Goal: Complete application form

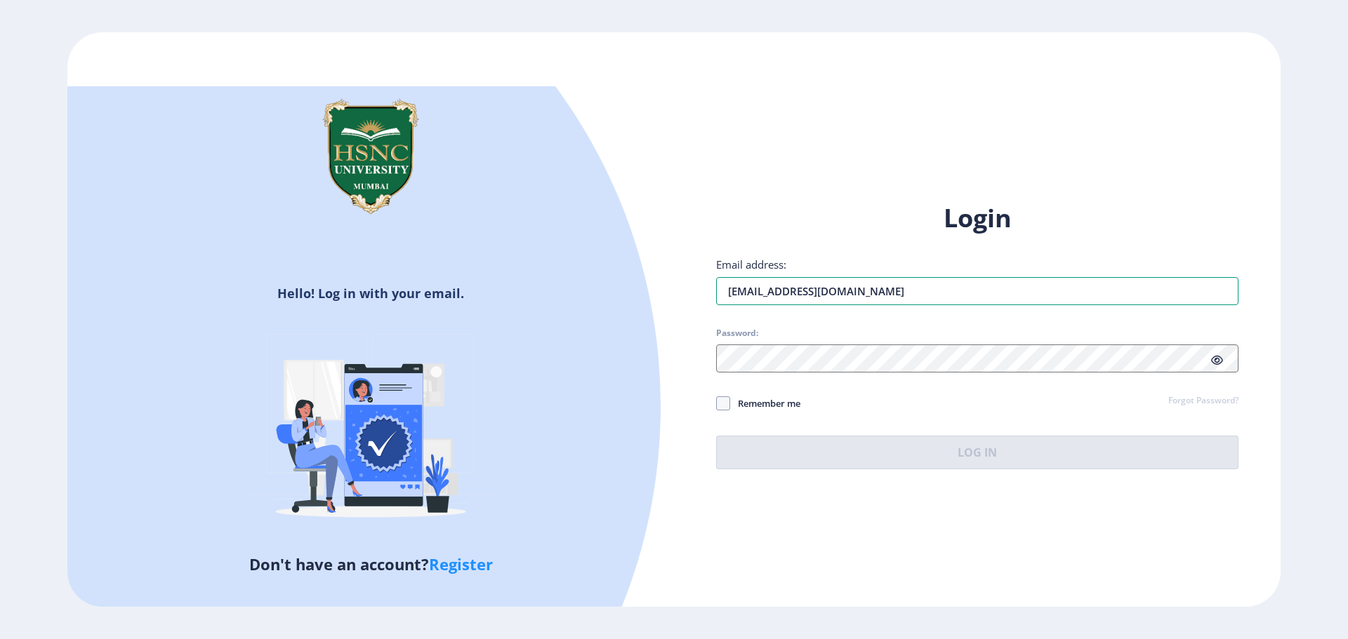
type input "[EMAIL_ADDRESS][DOMAIN_NAME]"
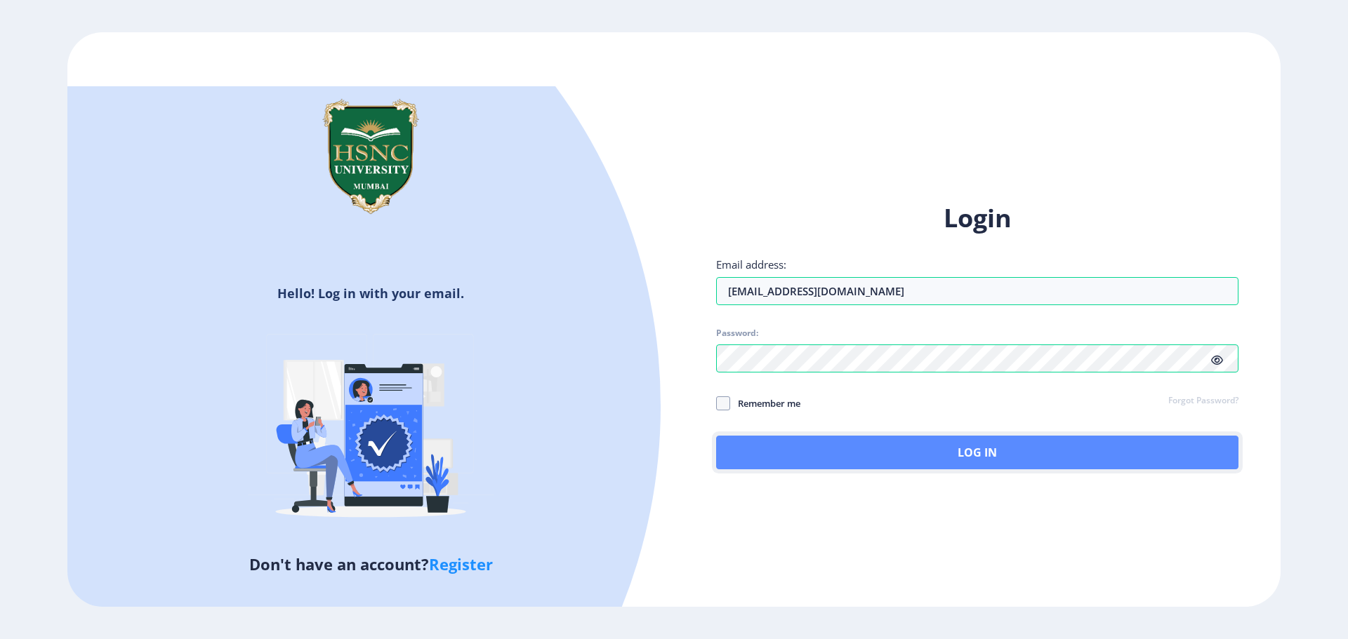
click at [941, 462] on button "Log In" at bounding box center [977, 453] width 522 height 34
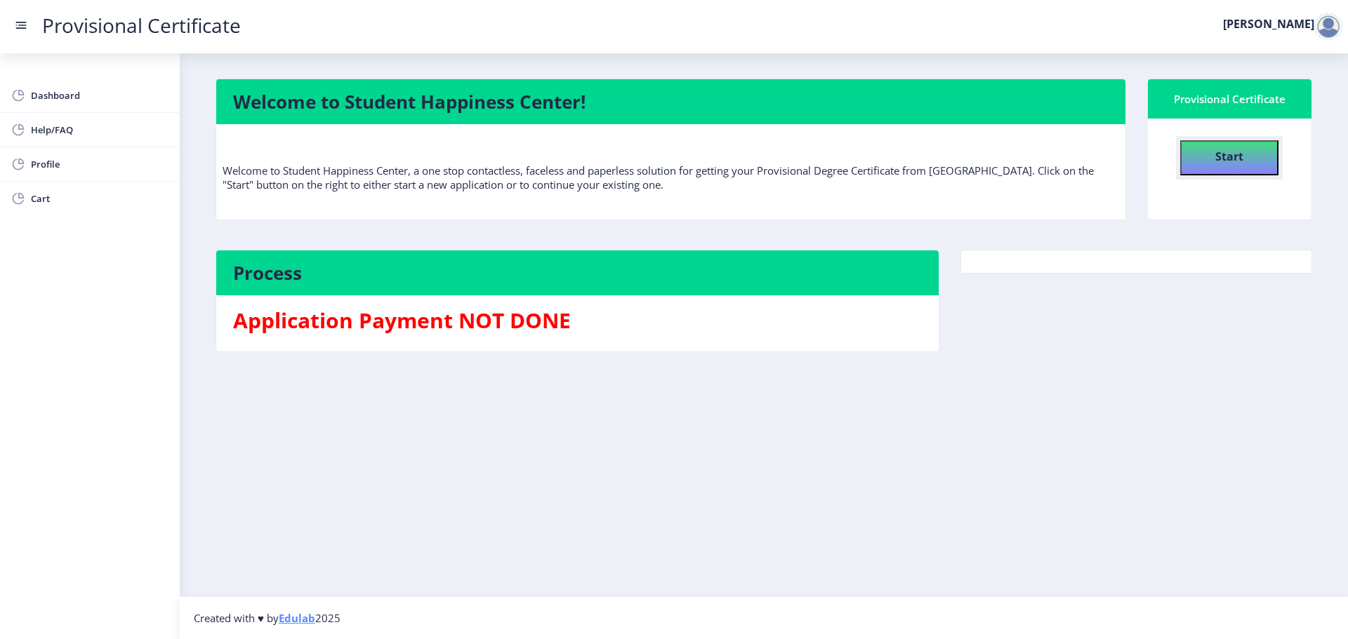
click at [1223, 166] on h4 "Start" at bounding box center [1229, 154] width 28 height 25
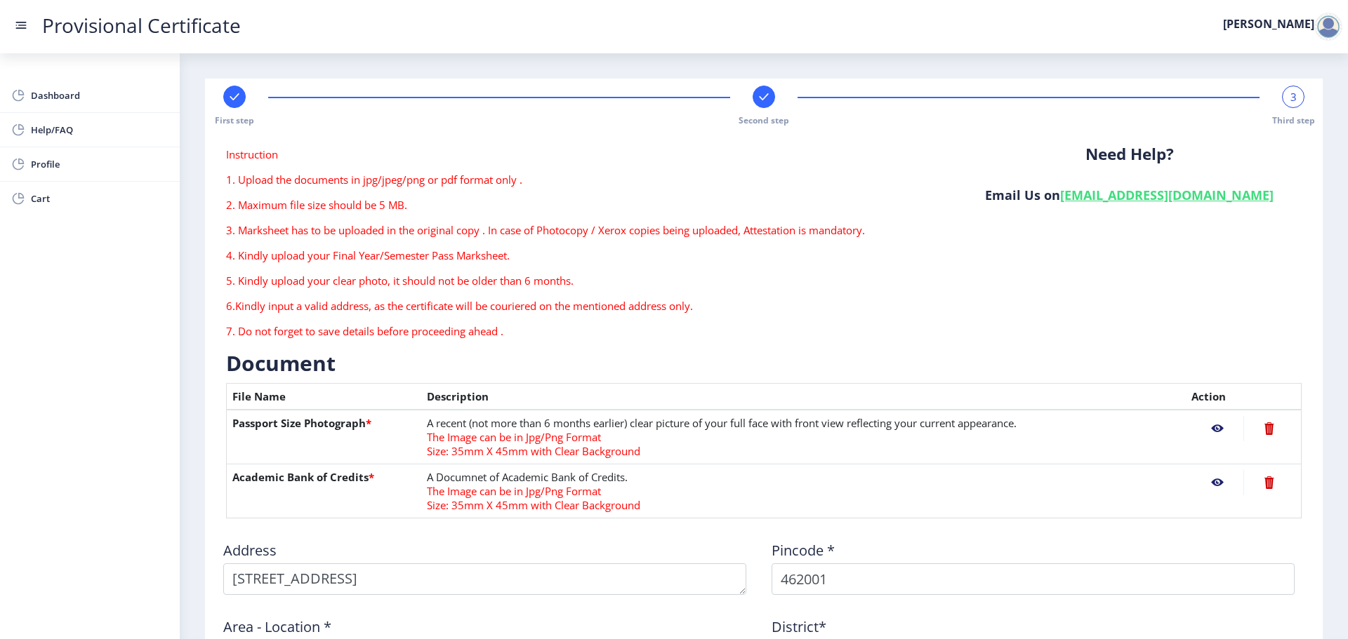
scroll to position [140, 0]
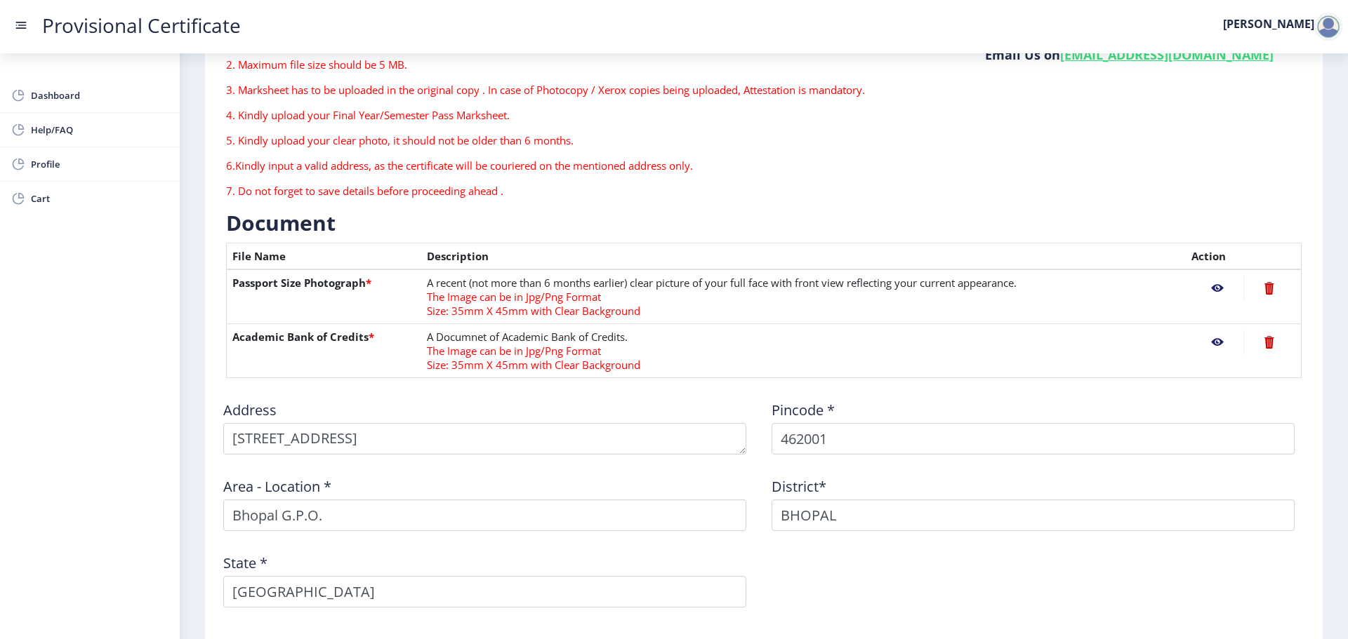
click at [1264, 284] on nb-action at bounding box center [1269, 288] width 52 height 25
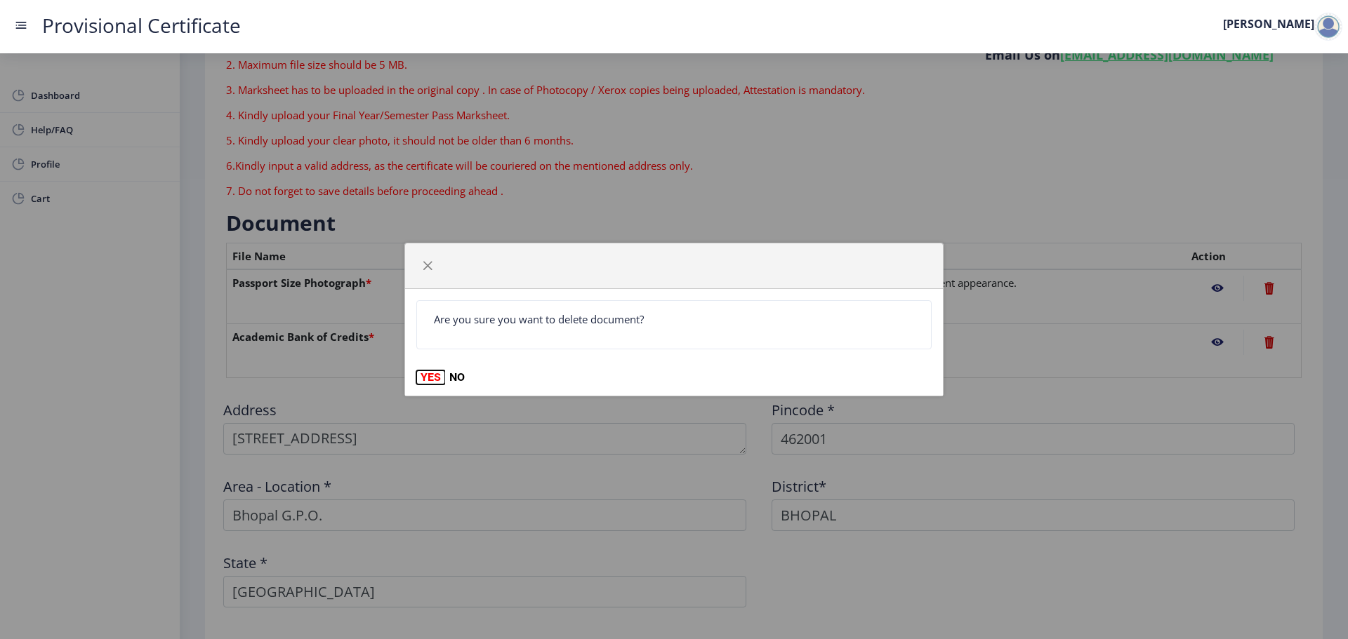
click at [435, 375] on button "YES" at bounding box center [430, 378] width 29 height 14
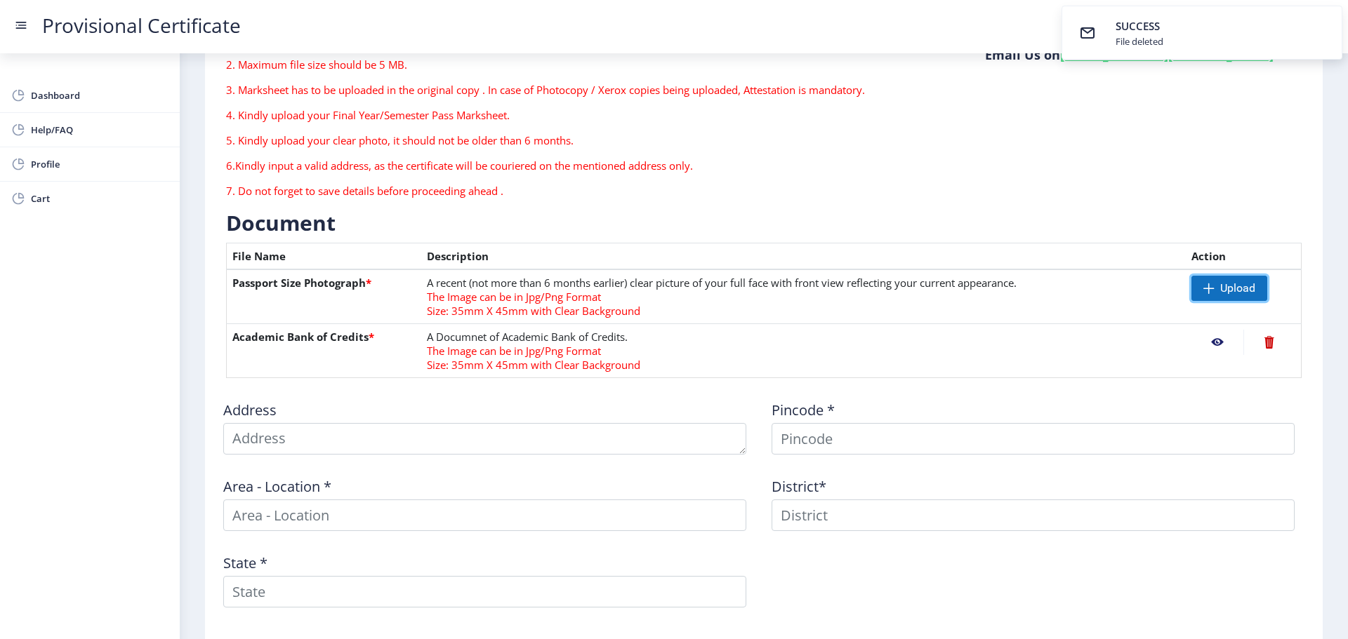
click at [1222, 292] on span "Upload" at bounding box center [1237, 288] width 35 height 14
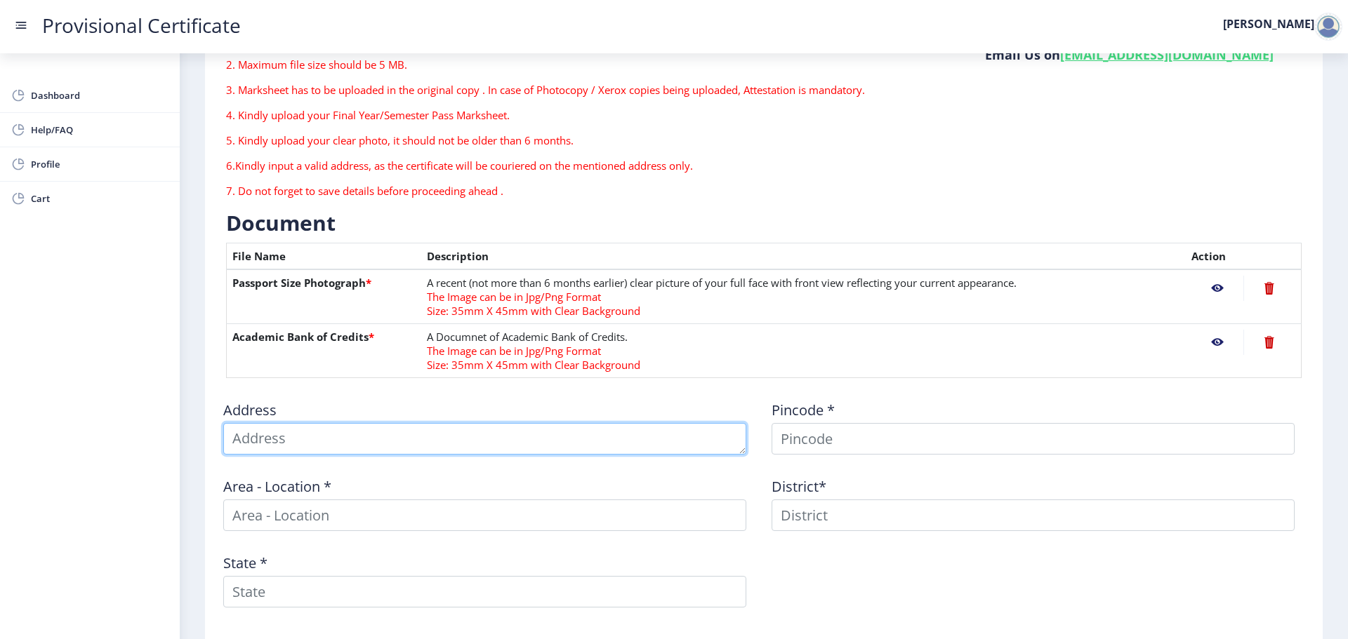
click at [281, 446] on textarea at bounding box center [484, 439] width 523 height 32
drag, startPoint x: 255, startPoint y: 439, endPoint x: 181, endPoint y: 424, distance: 75.2
click at [181, 424] on nb-layout-column "First step Second step 3 Third step Instruction 1. Upload the documents in jpg/…" at bounding box center [764, 327] width 1168 height 828
type textarea "FLAT NO. [STREET_ADDRESS]"
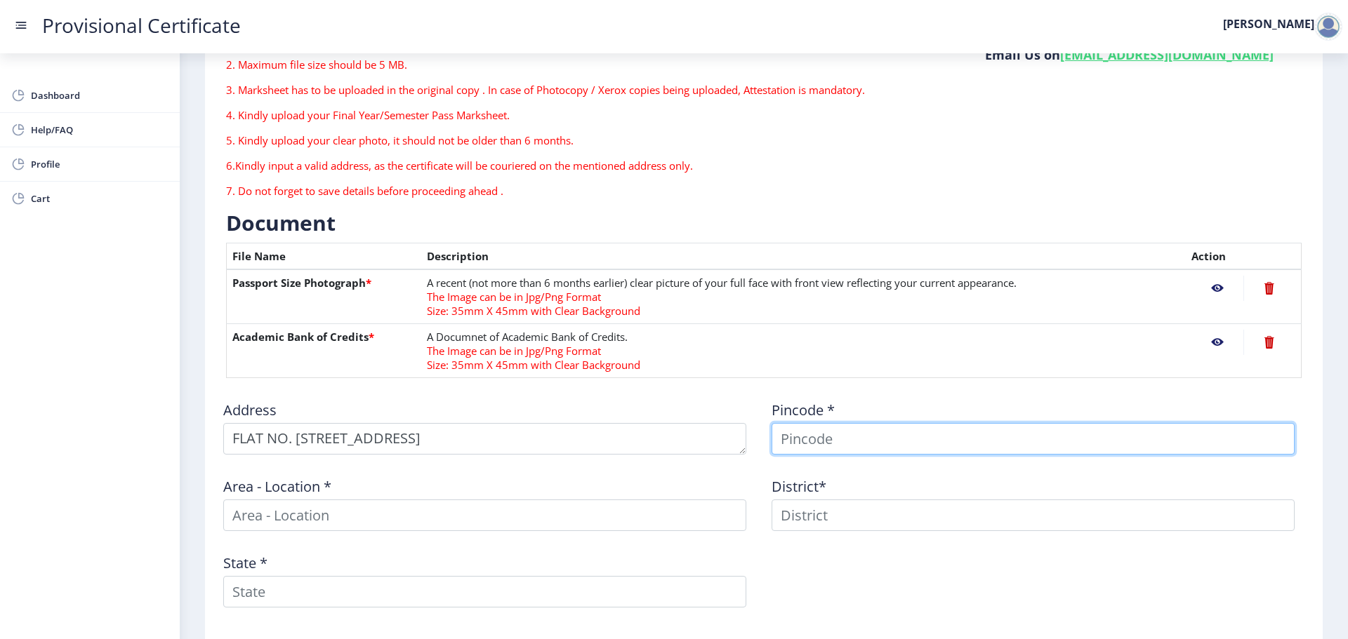
click at [822, 428] on input at bounding box center [1032, 439] width 523 height 32
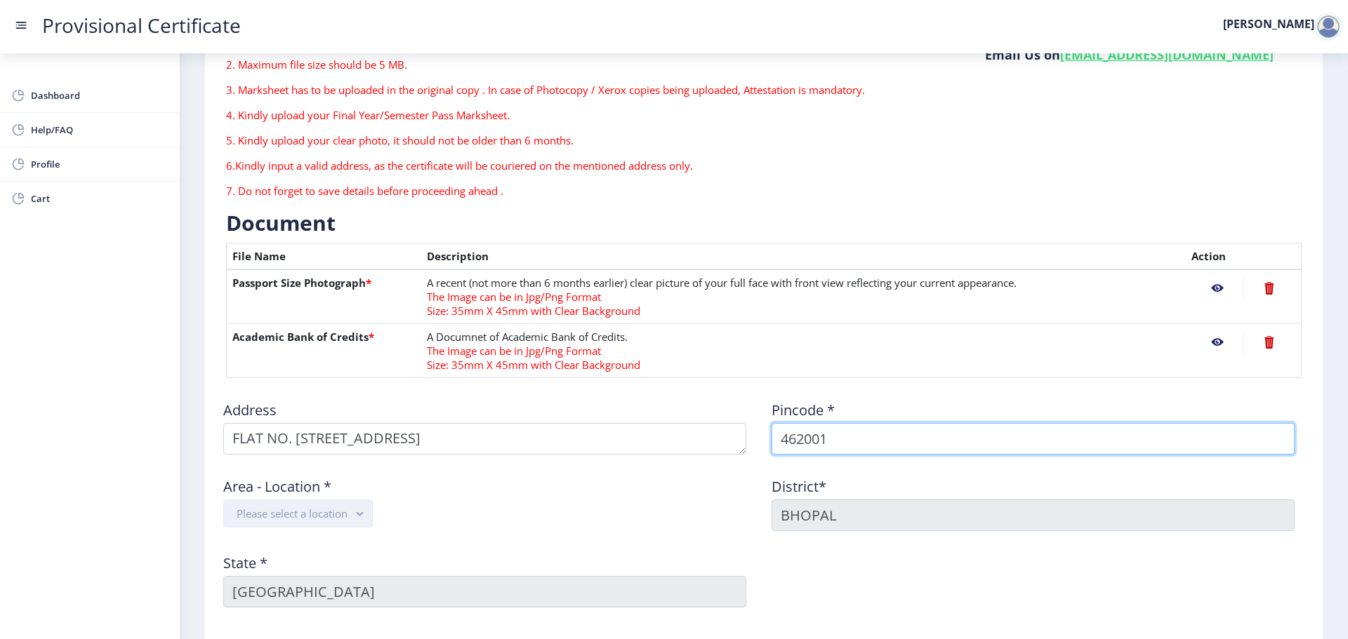
type input "462001"
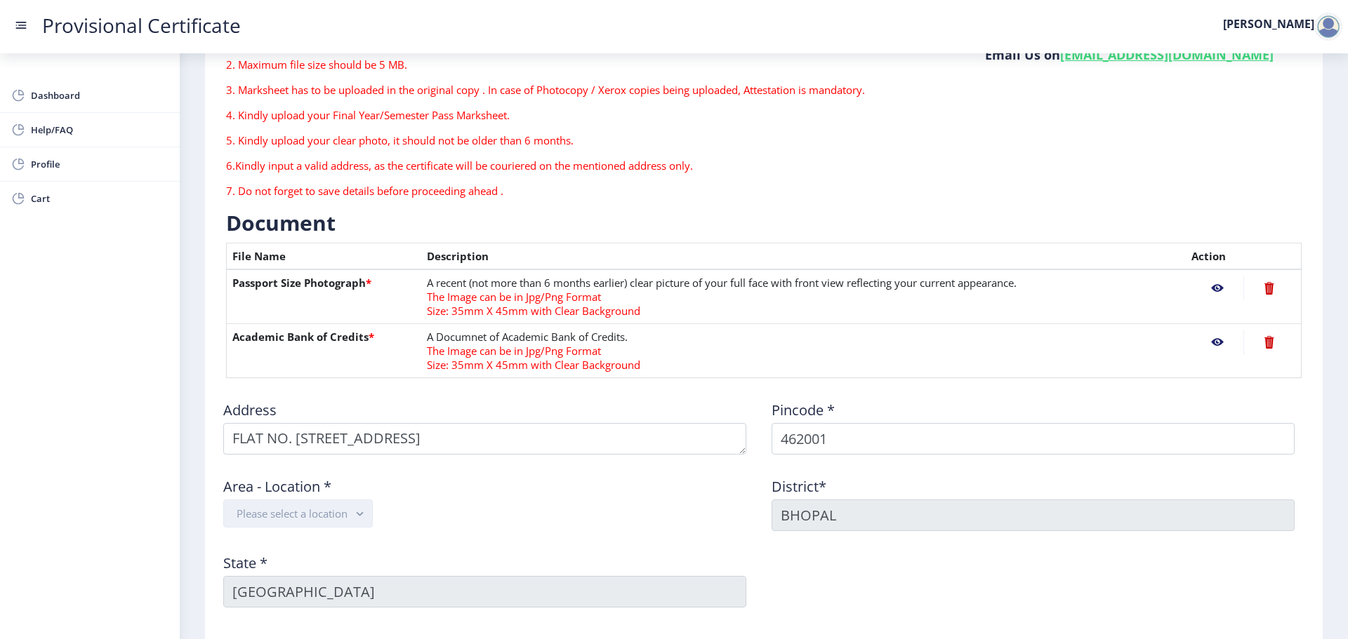
click at [357, 514] on rect "button" at bounding box center [360, 514] width 16 height 16
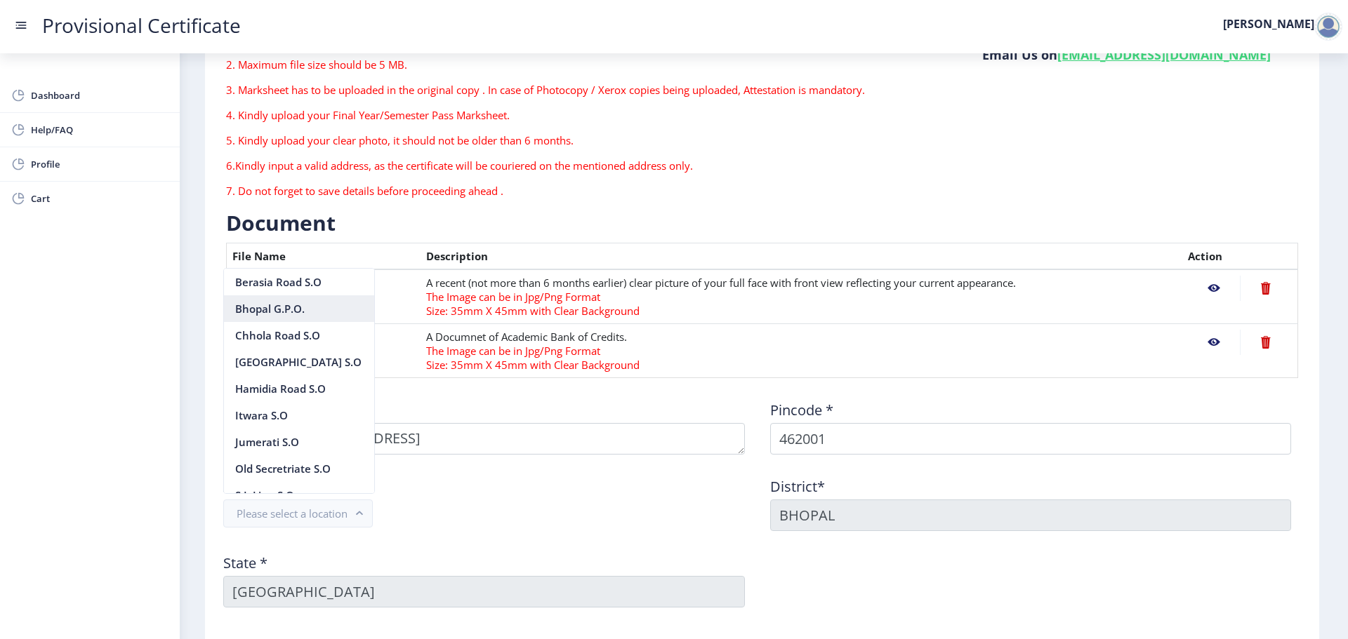
click at [260, 310] on nb-option "Bhopal G.P.O." at bounding box center [299, 309] width 150 height 27
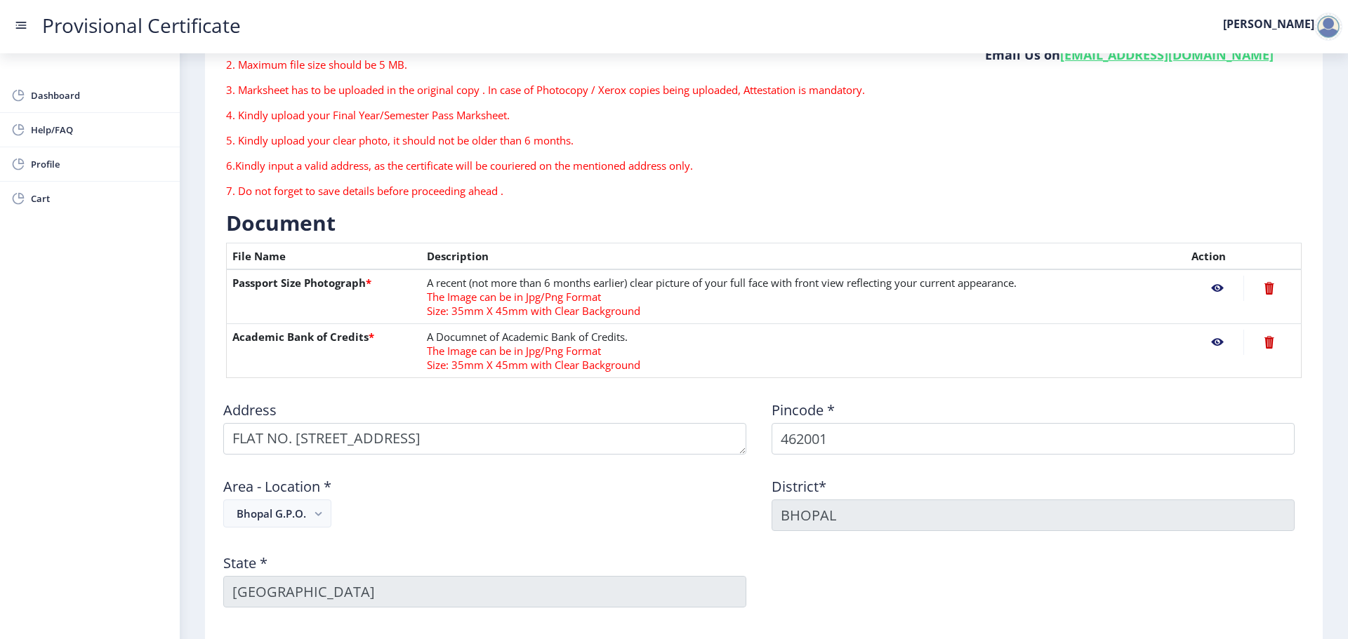
click at [672, 519] on div "Area - Location * Bhopal G.P.O." at bounding box center [489, 498] width 548 height 65
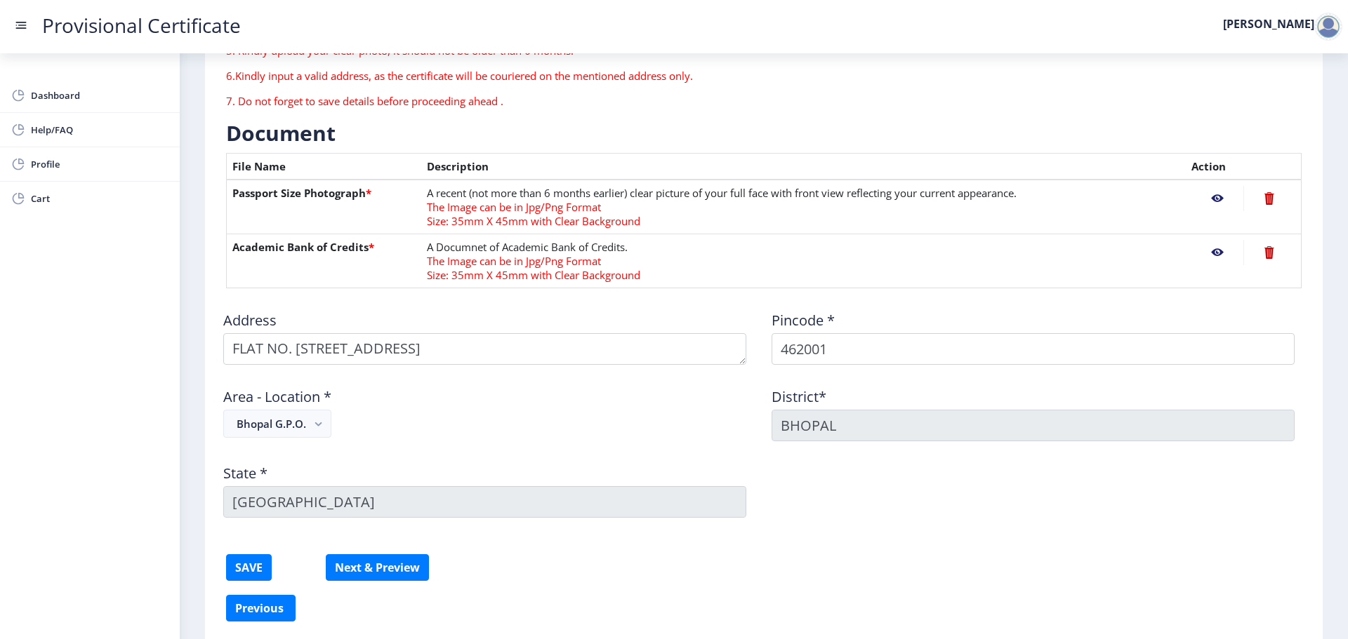
scroll to position [285, 0]
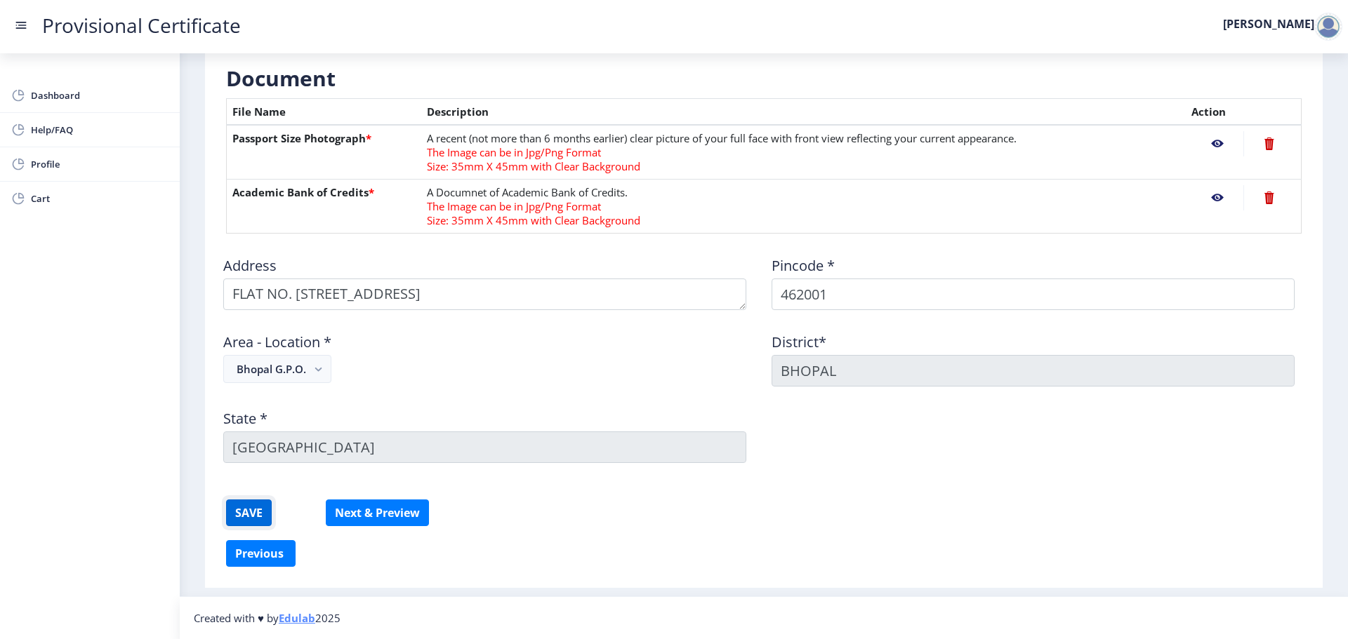
click at [243, 507] on button "SAVE" at bounding box center [249, 513] width 46 height 27
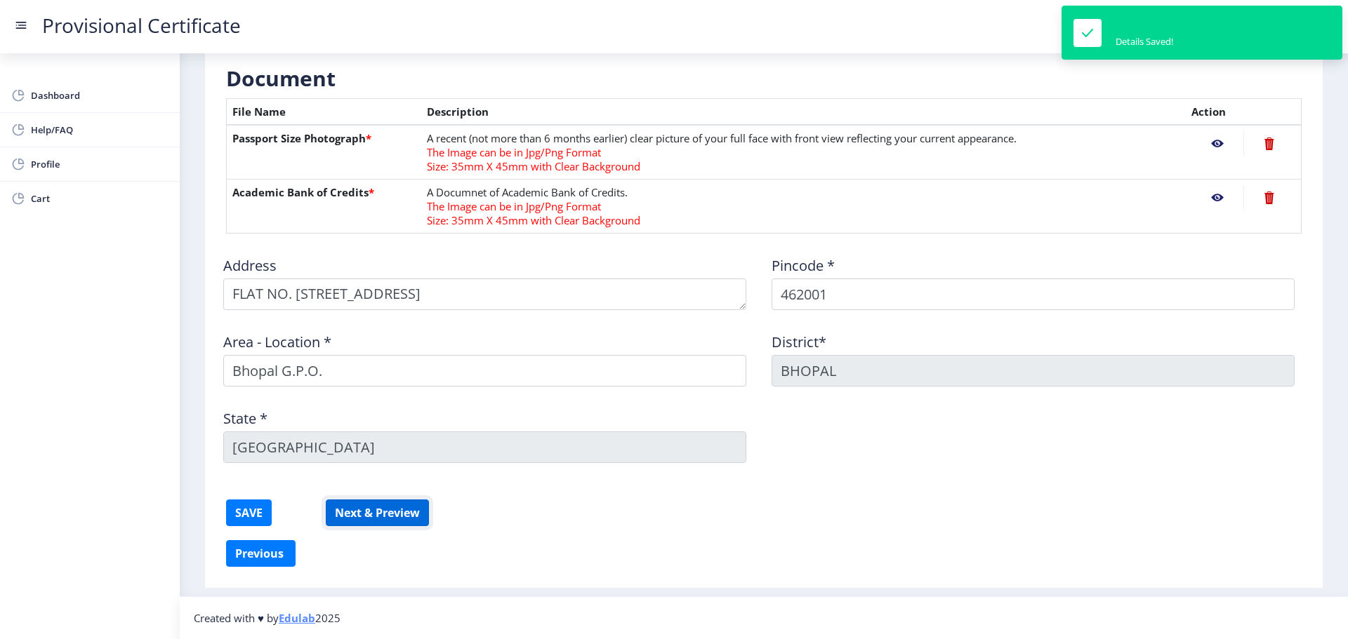
click at [376, 517] on button "Next & Preview" at bounding box center [377, 513] width 103 height 27
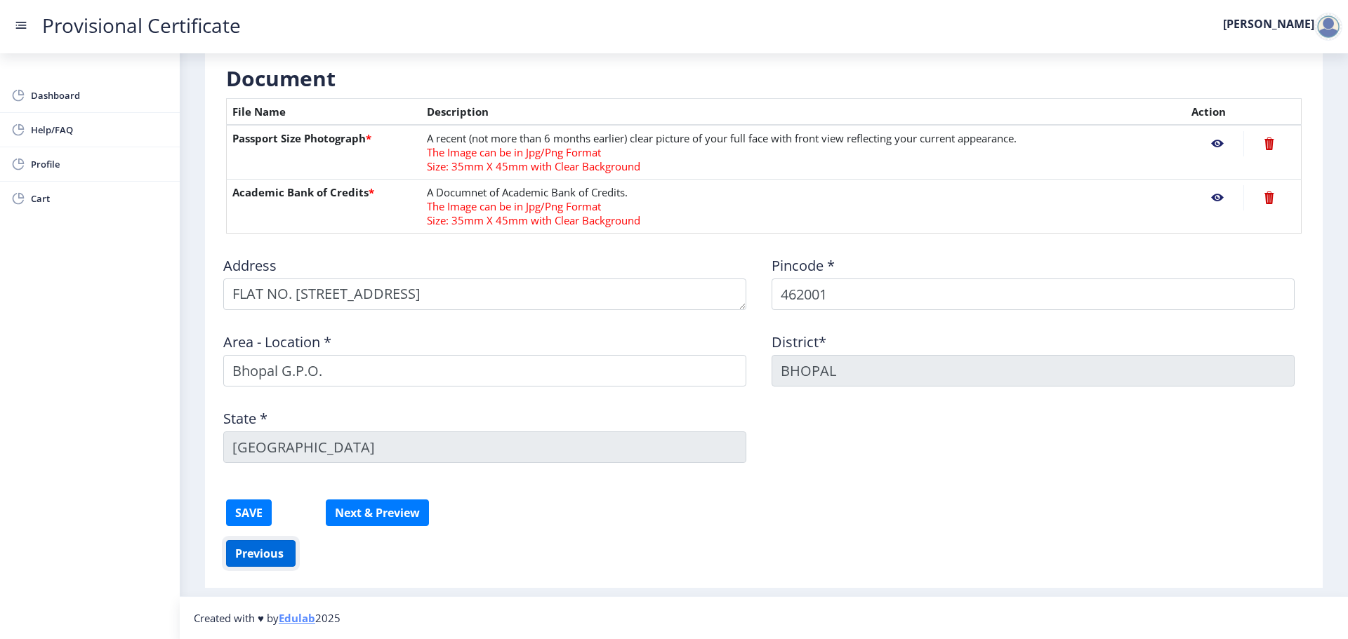
click at [255, 562] on button "Previous ‍" at bounding box center [260, 553] width 69 height 27
select select "A"
select select "March"
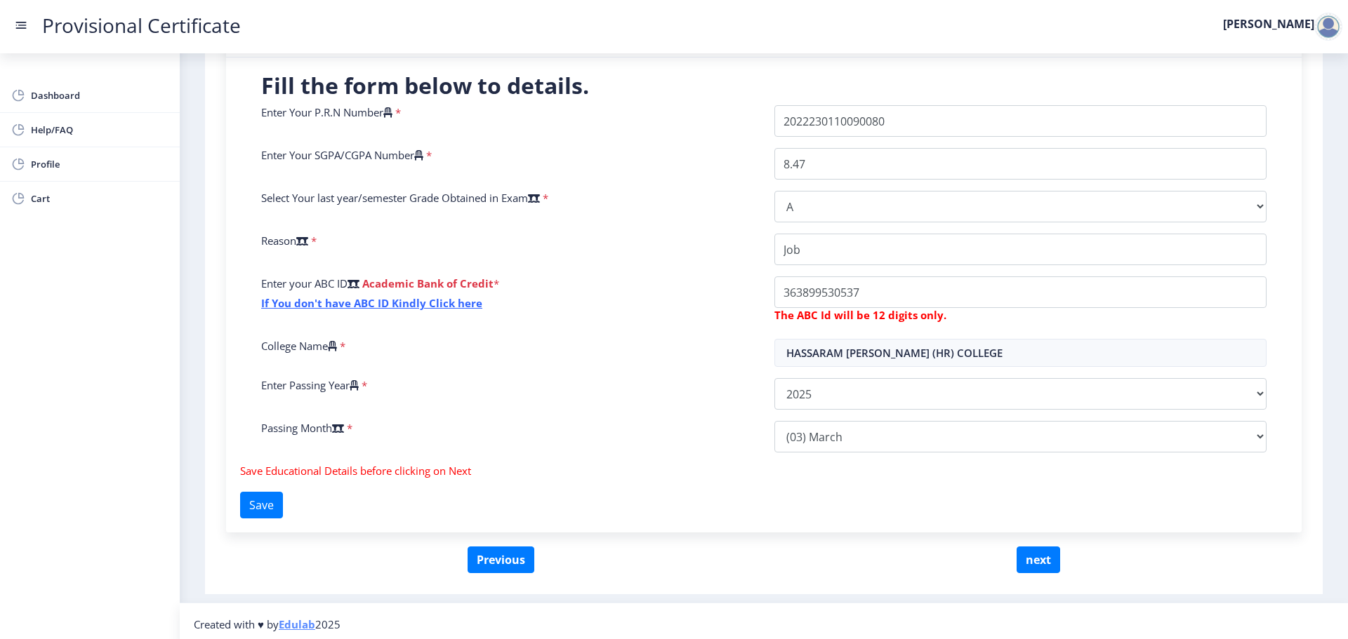
scroll to position [324, 0]
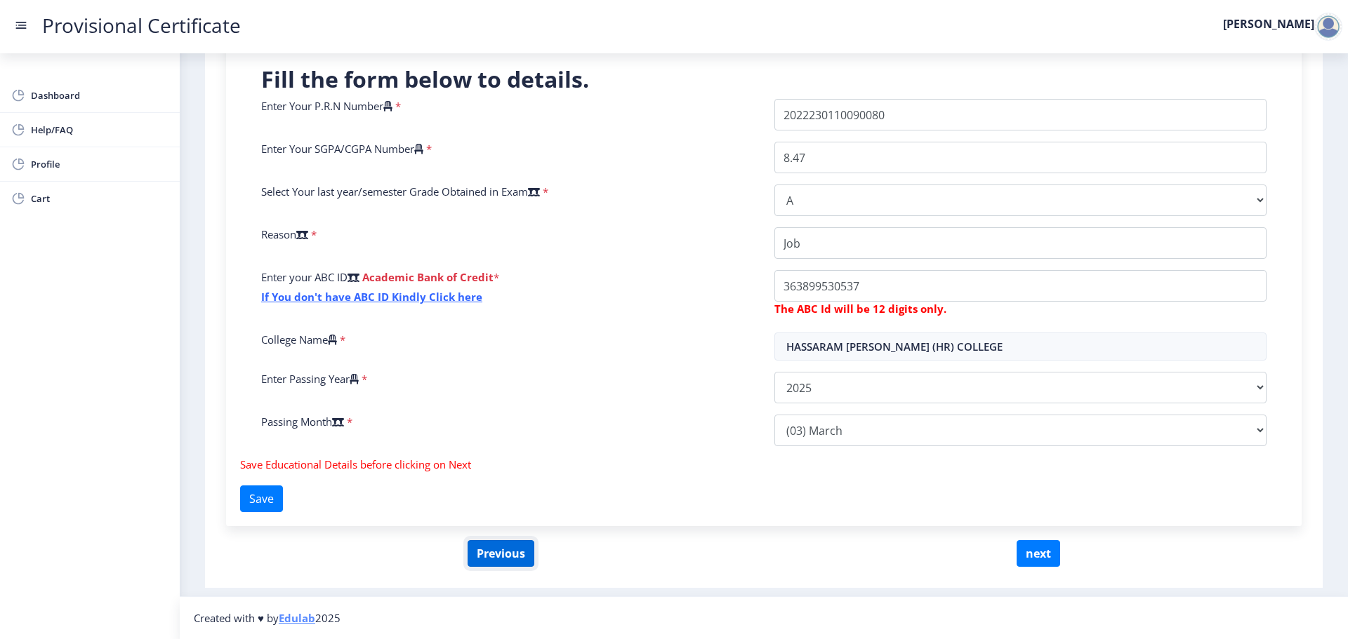
click at [486, 547] on button "Previous" at bounding box center [500, 553] width 67 height 27
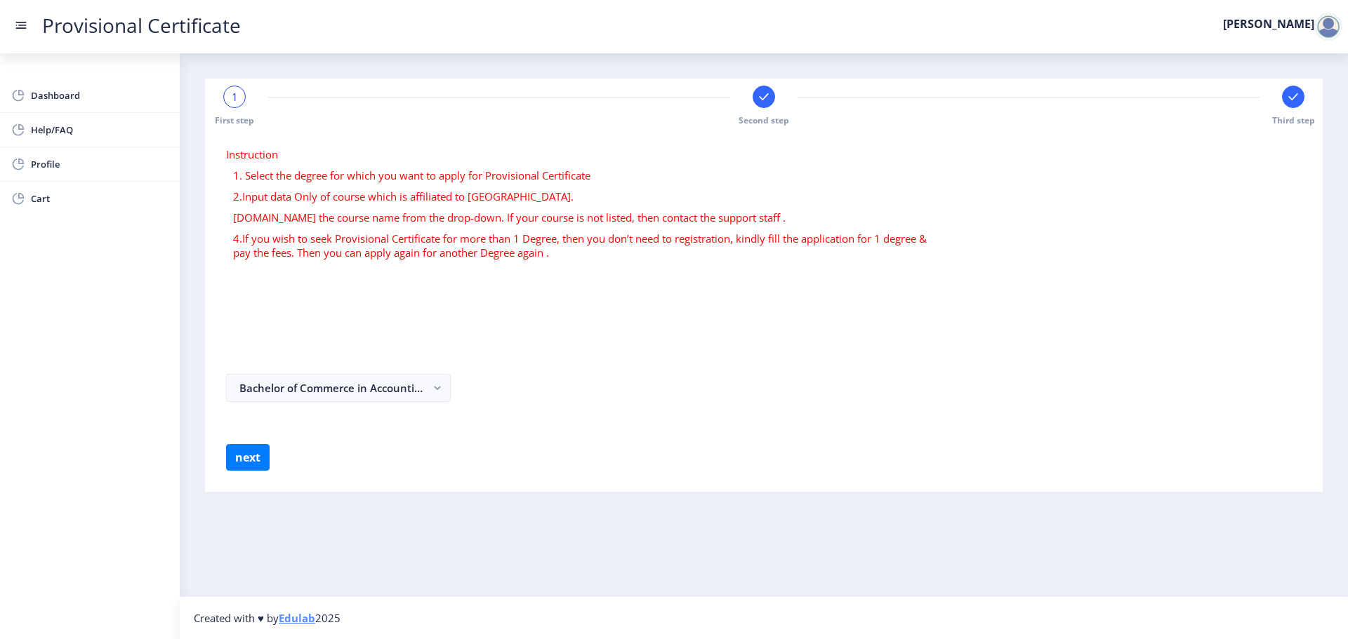
scroll to position [0, 0]
click at [327, 396] on button "Bachelor of Commerce in Accounting and Finance" at bounding box center [338, 388] width 225 height 28
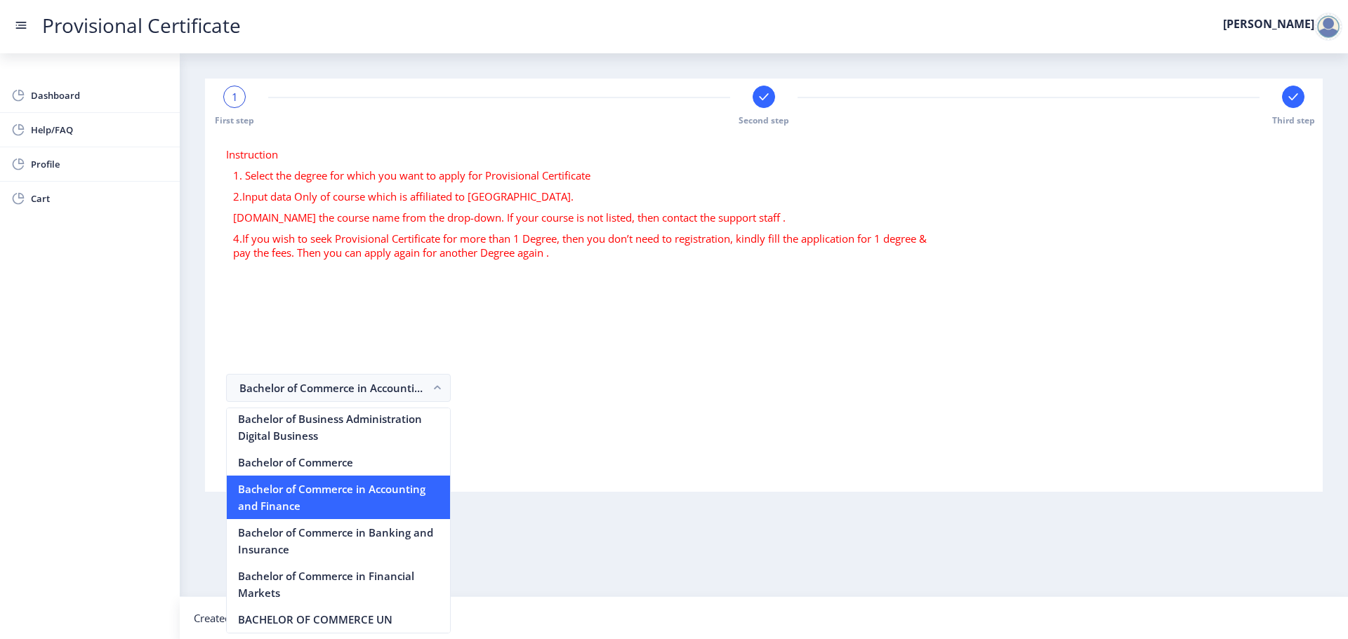
scroll to position [491, 0]
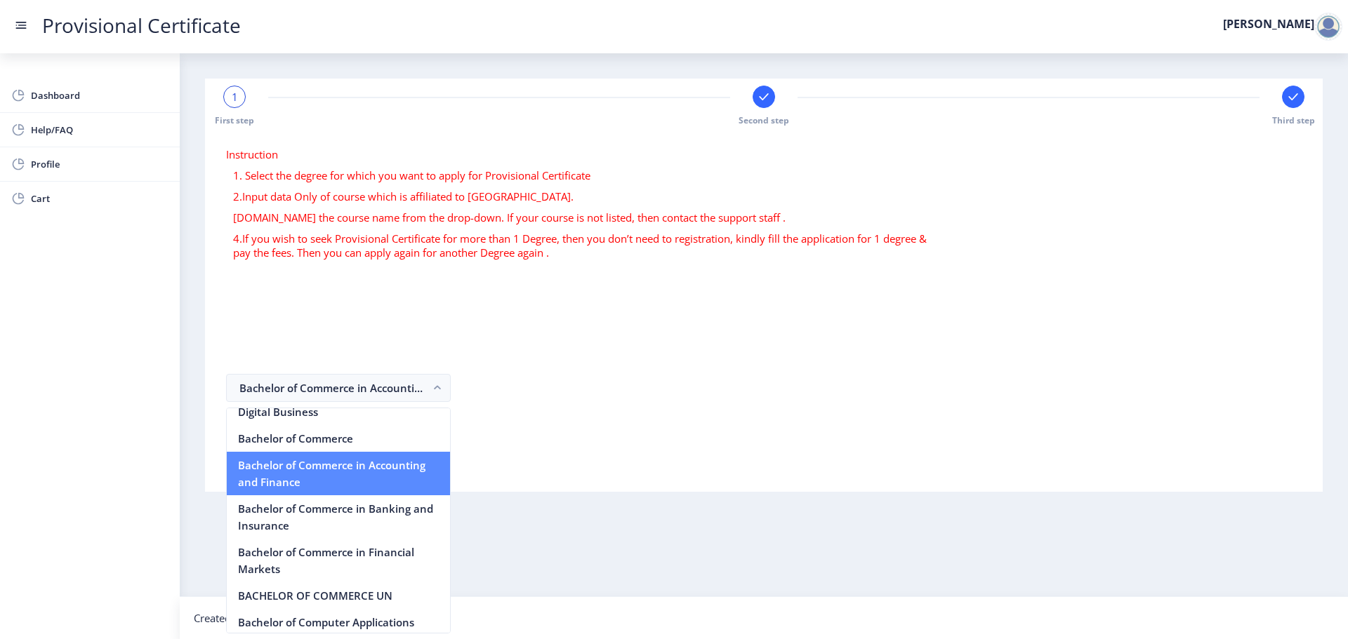
click at [299, 470] on nb-option "Bachelor of Commerce in Accounting and Finance" at bounding box center [338, 474] width 223 height 44
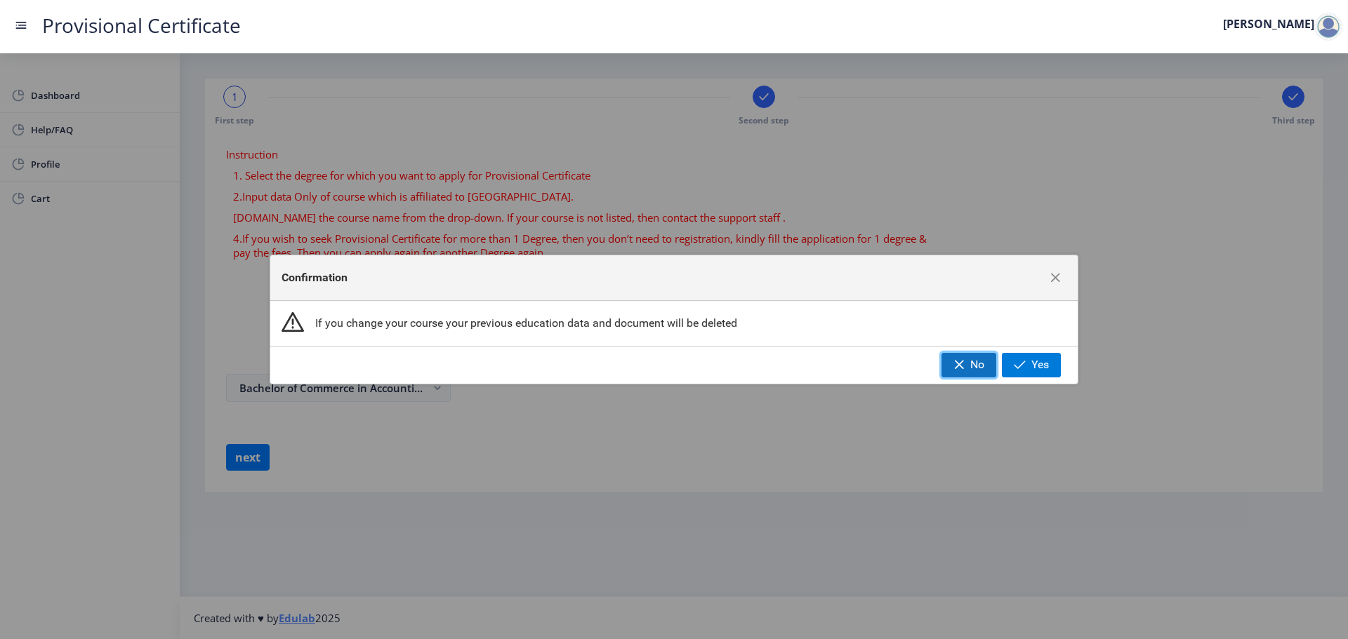
click at [946, 373] on button "No" at bounding box center [968, 365] width 55 height 24
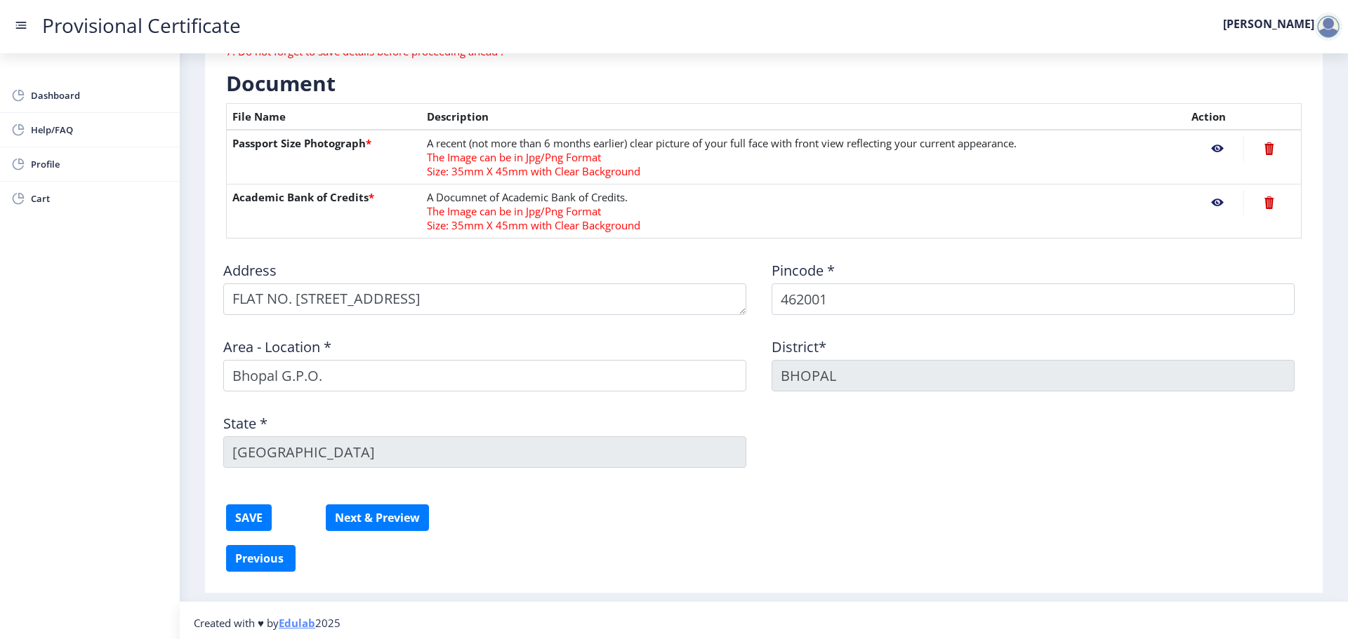
scroll to position [285, 0]
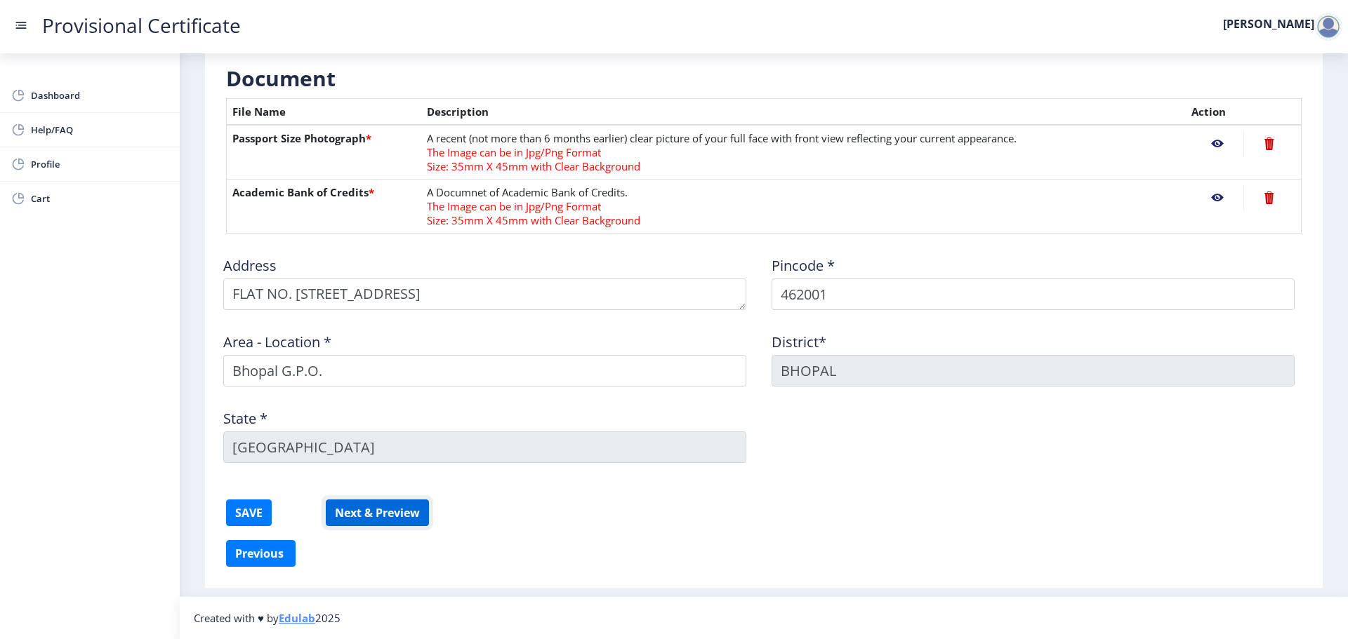
click at [376, 514] on button "Next & Preview" at bounding box center [377, 513] width 103 height 27
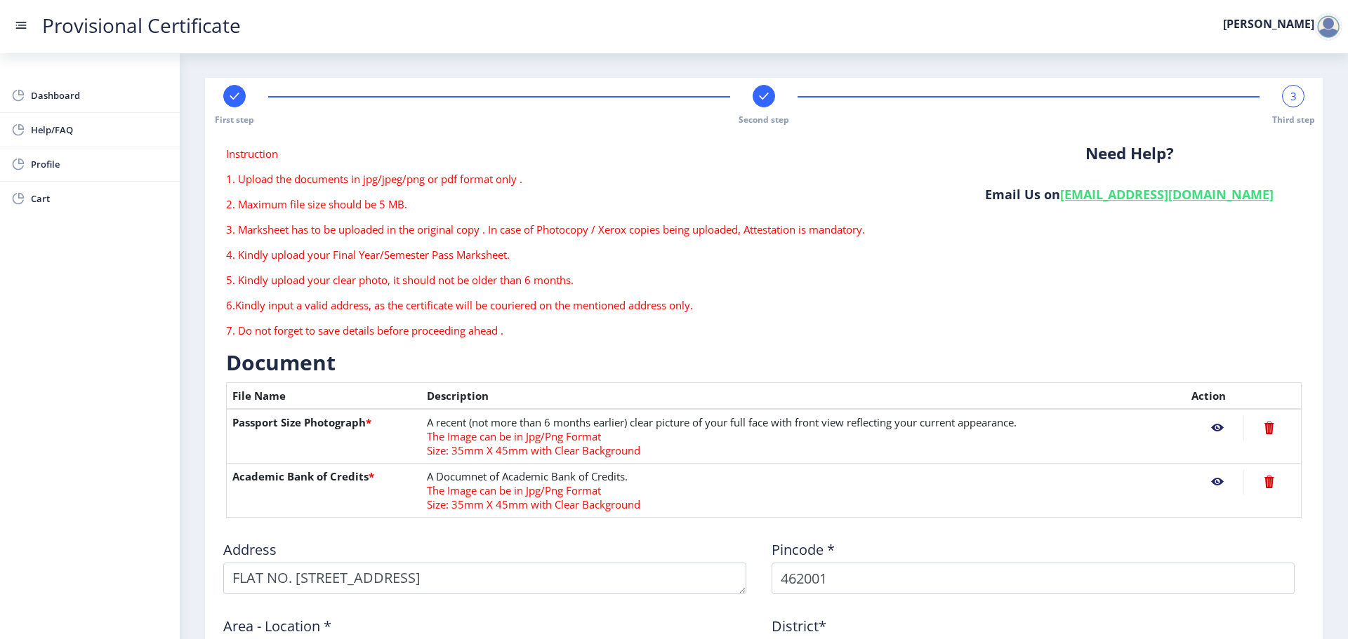
scroll to position [0, 0]
click at [1051, 519] on form "Instruction 1. Upload the documents in jpg/jpeg/png or pdf format only . 2. Max…" at bounding box center [763, 486] width 1075 height 678
click at [1213, 484] on nb-action at bounding box center [1217, 482] width 52 height 25
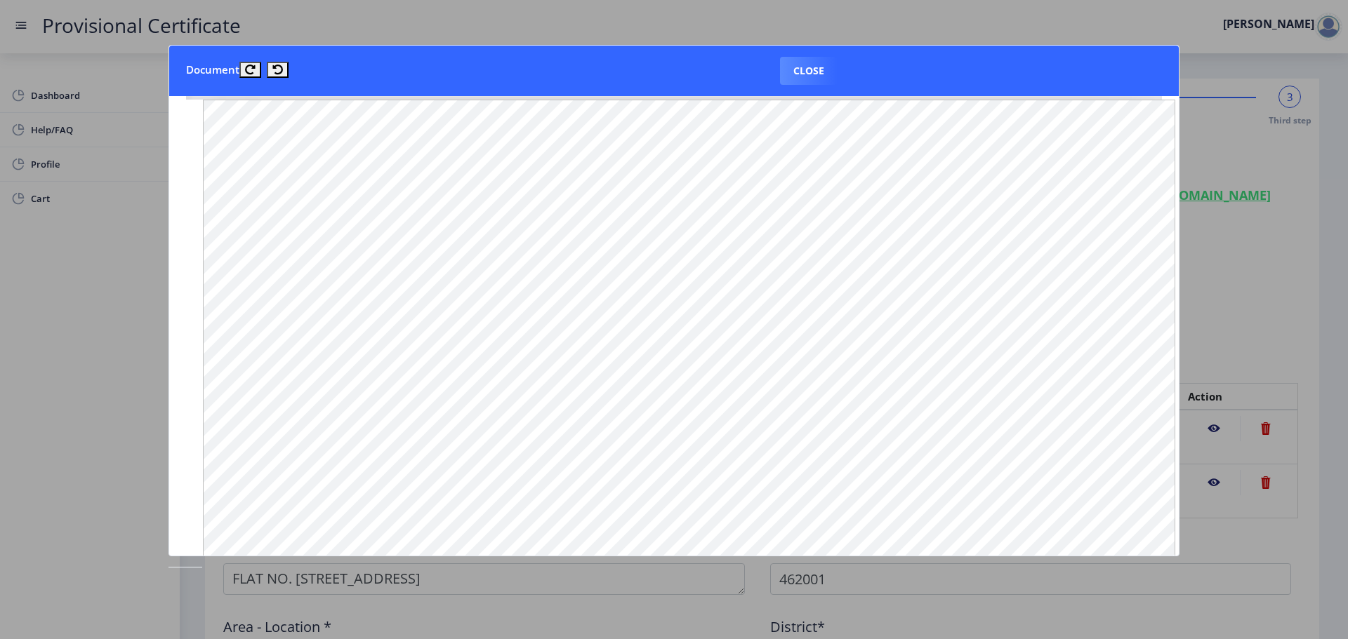
scroll to position [1228, 0]
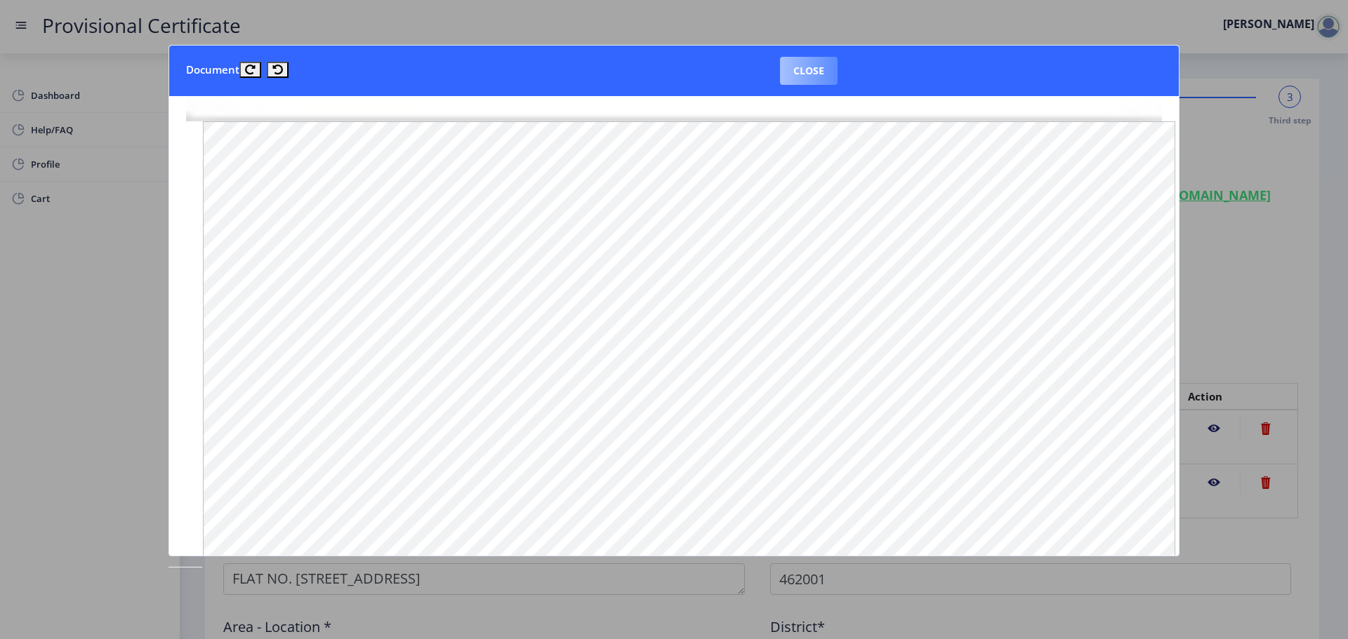
click at [809, 75] on button "Close" at bounding box center [809, 71] width 58 height 28
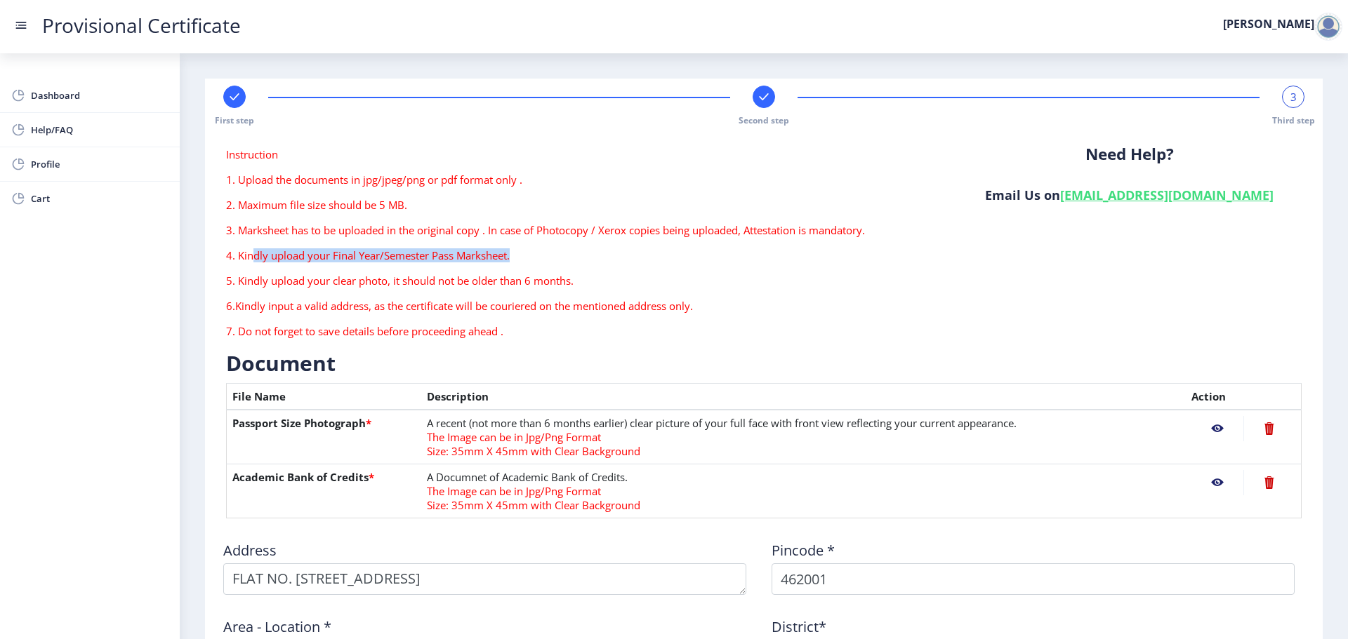
drag, startPoint x: 258, startPoint y: 255, endPoint x: 634, endPoint y: 258, distance: 376.2
click at [604, 258] on p "4. Kindly upload your Final Year/Semester Pass Marksheet." at bounding box center [581, 255] width 710 height 14
click at [642, 258] on p "4. Kindly upload your Final Year/Semester Pass Marksheet." at bounding box center [581, 255] width 710 height 14
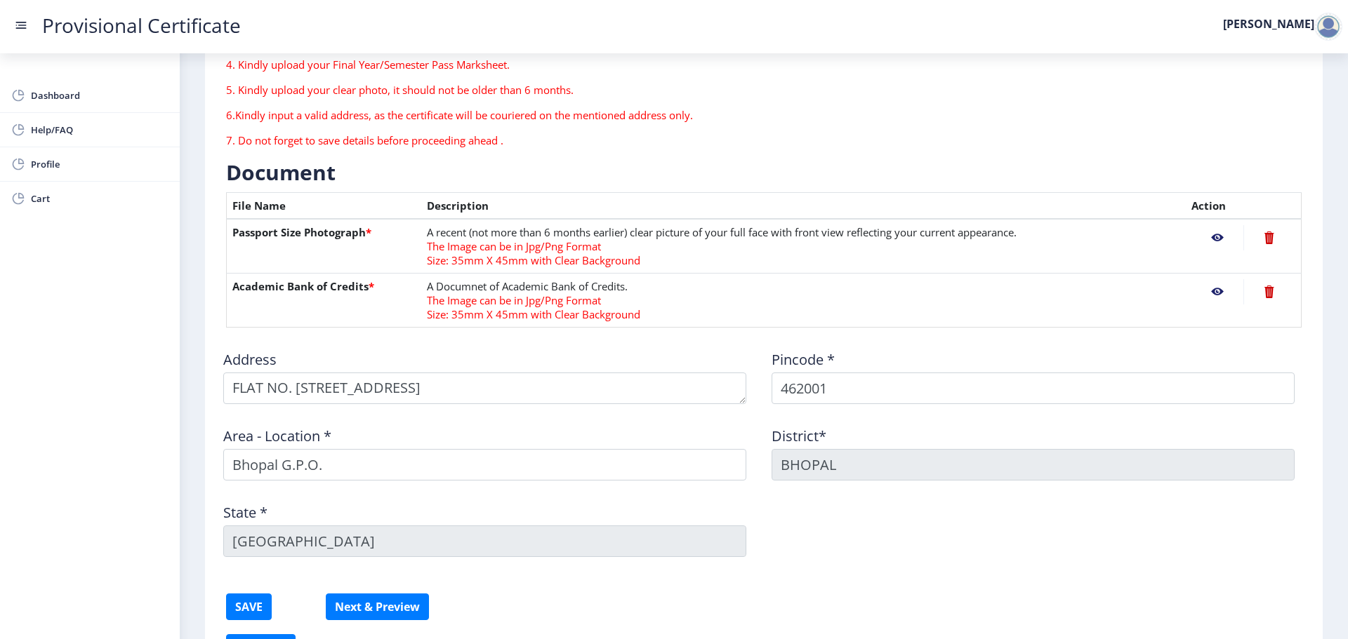
scroll to position [211, 0]
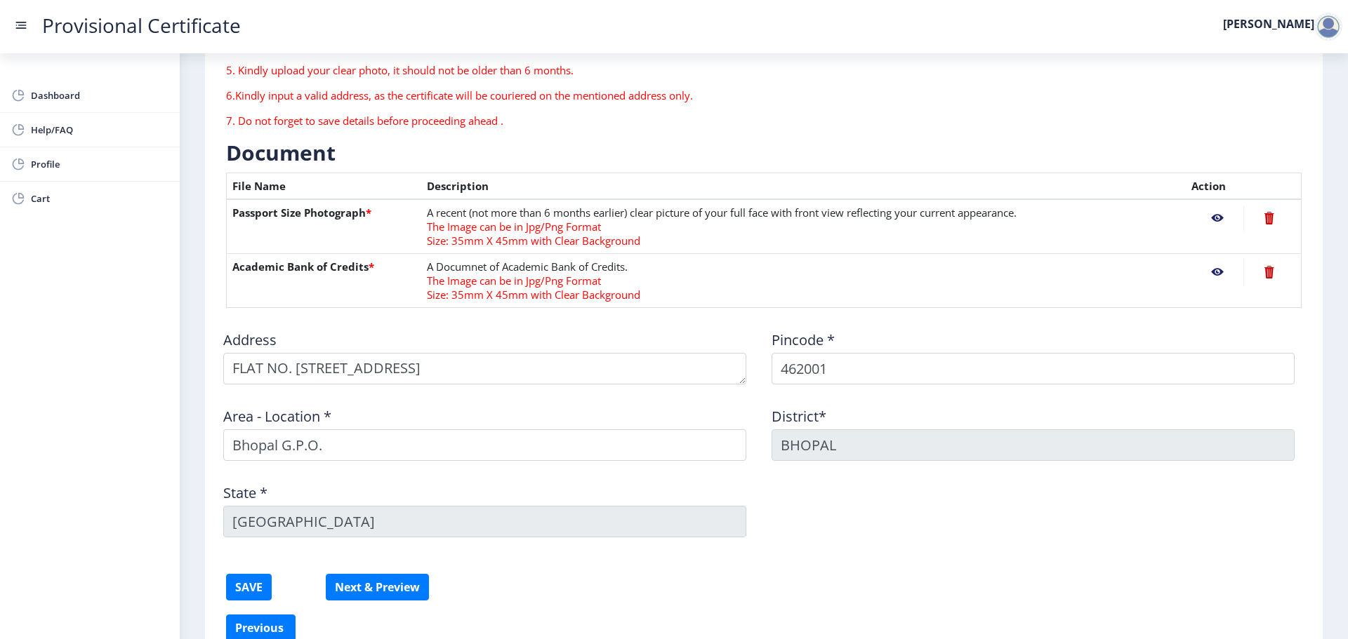
click at [435, 341] on div "Address" at bounding box center [489, 351] width 548 height 65
click at [423, 333] on div "Address" at bounding box center [489, 351] width 548 height 65
drag, startPoint x: 1216, startPoint y: 308, endPoint x: 1250, endPoint y: 305, distance: 34.6
click at [1224, 307] on form "Instruction 1. Upload the documents in jpg/jpeg/png or pdf format only . 2. Max…" at bounding box center [763, 276] width 1075 height 678
click at [1270, 300] on td at bounding box center [1244, 281] width 116 height 54
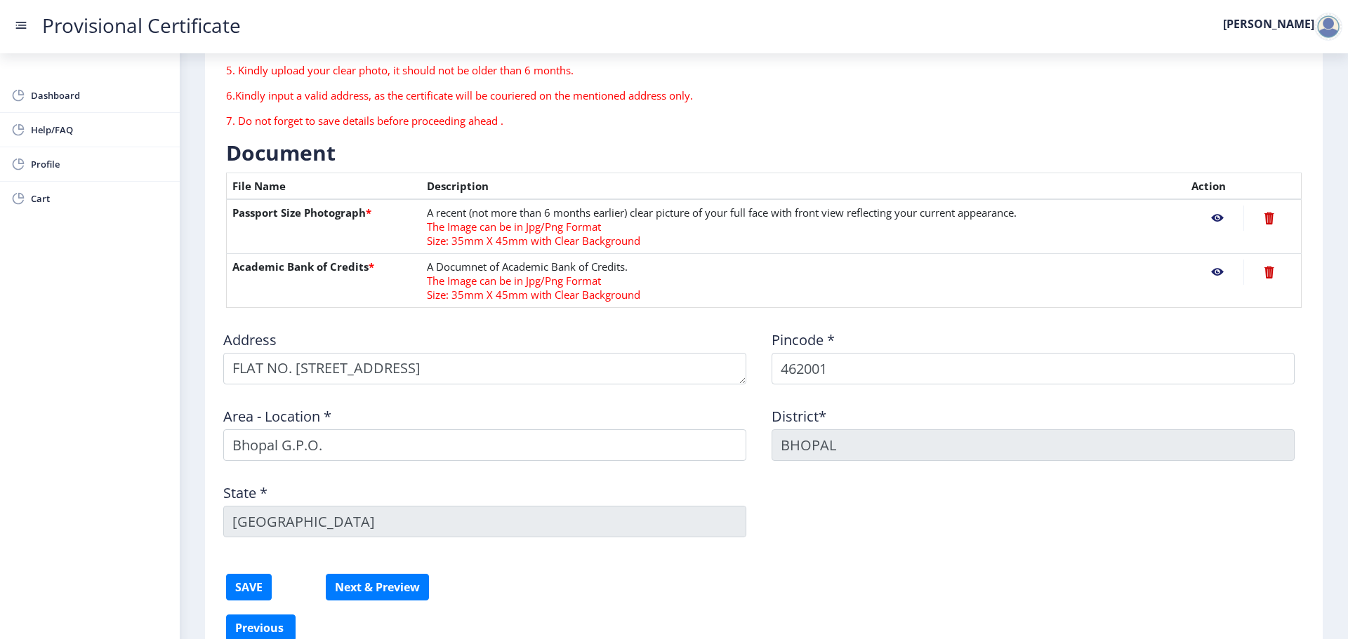
click at [1268, 300] on td at bounding box center [1244, 281] width 116 height 54
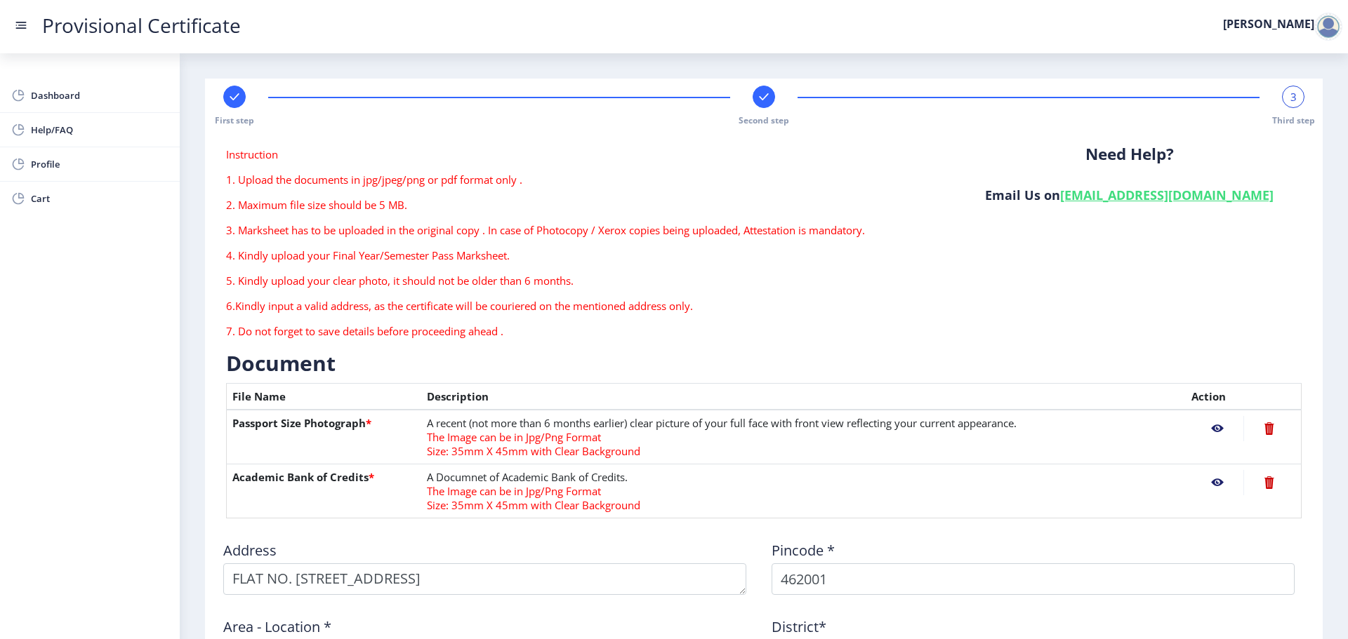
scroll to position [285, 0]
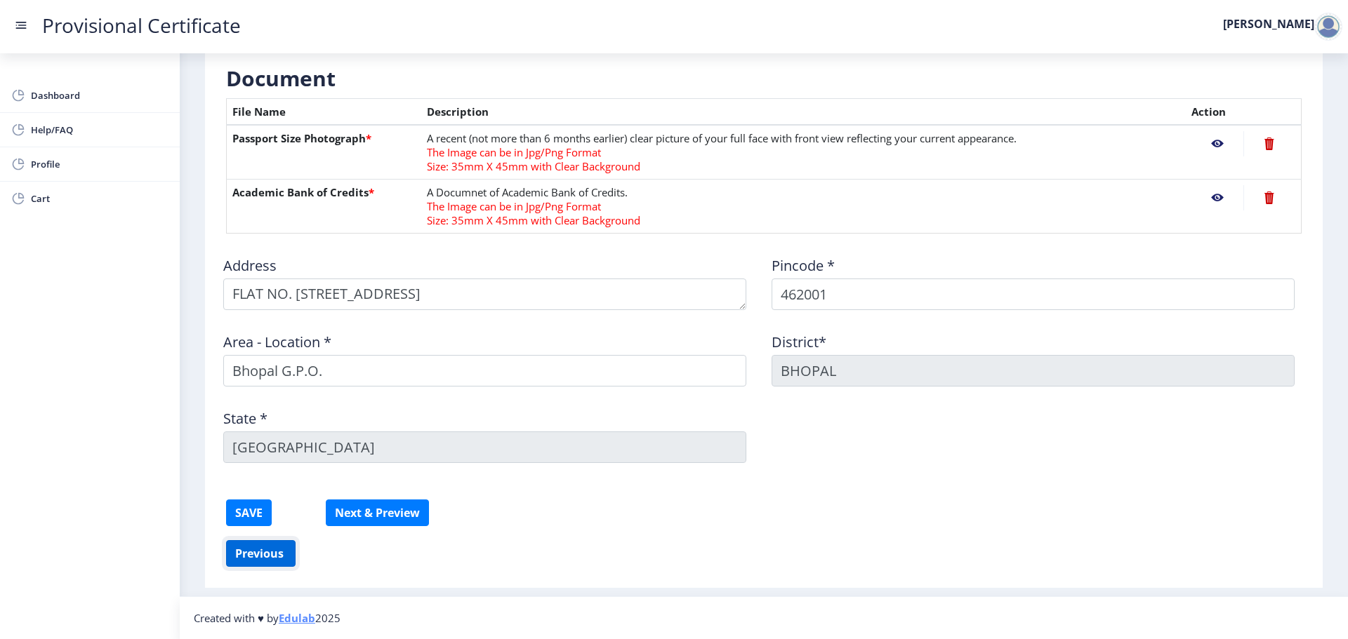
click at [257, 552] on button "Previous ‍" at bounding box center [260, 553] width 69 height 27
select select "A"
select select "March"
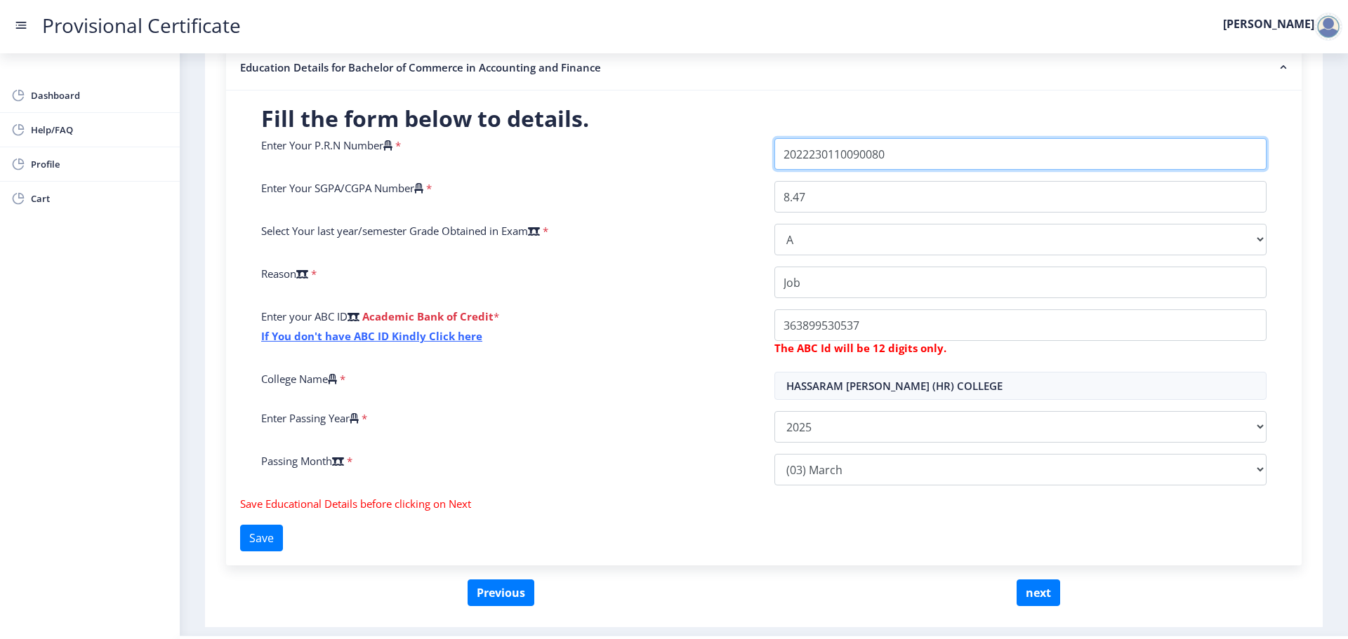
click at [785, 147] on input "Enter Your P.R.N Number" at bounding box center [1020, 154] width 492 height 32
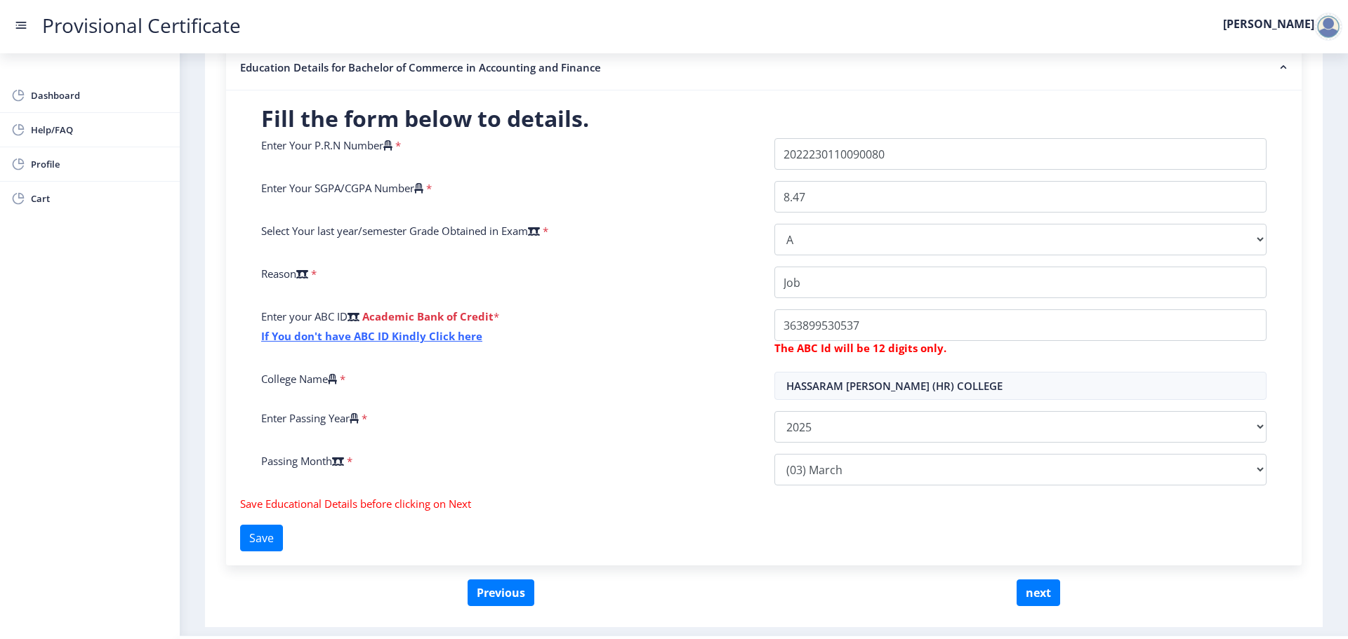
click at [706, 191] on div "Enter Your SGPA/CGPA Number *" at bounding box center [507, 197] width 513 height 32
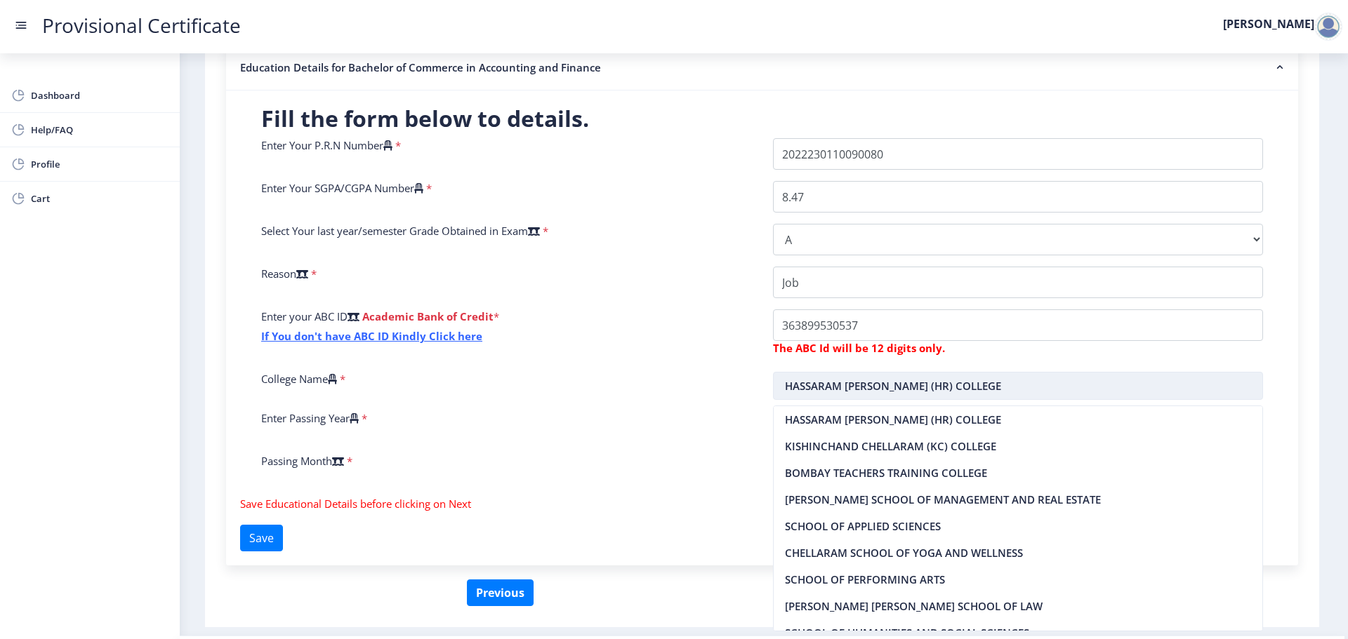
click at [839, 392] on input "HASSARAM [PERSON_NAME] (HR) COLLEGE" at bounding box center [1018, 386] width 491 height 28
click at [809, 386] on input "HASSARAM [PERSON_NAME] (HR) COLLEGE" at bounding box center [1018, 386] width 491 height 28
click at [698, 374] on div "College Name *" at bounding box center [507, 386] width 512 height 28
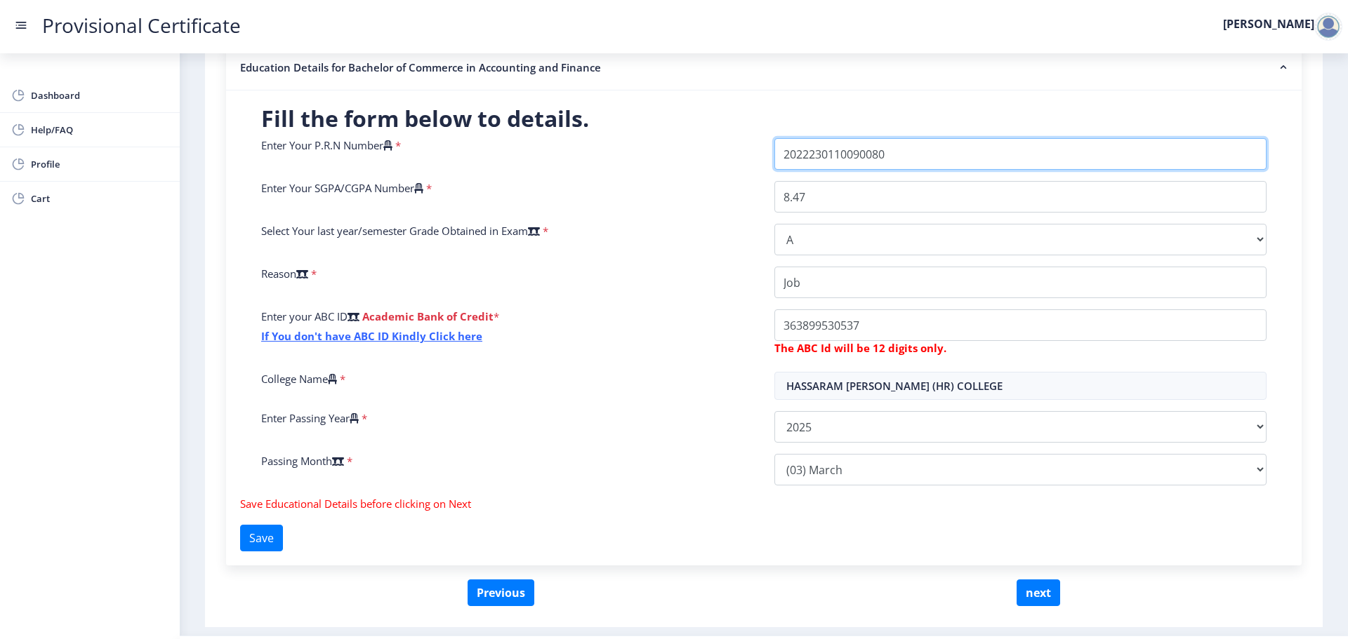
click at [736, 166] on div "Enter Your P.R.N Number * Enter Your SGPA/CGPA Number * 8.47 Select Your last y…" at bounding box center [764, 317] width 1026 height 359
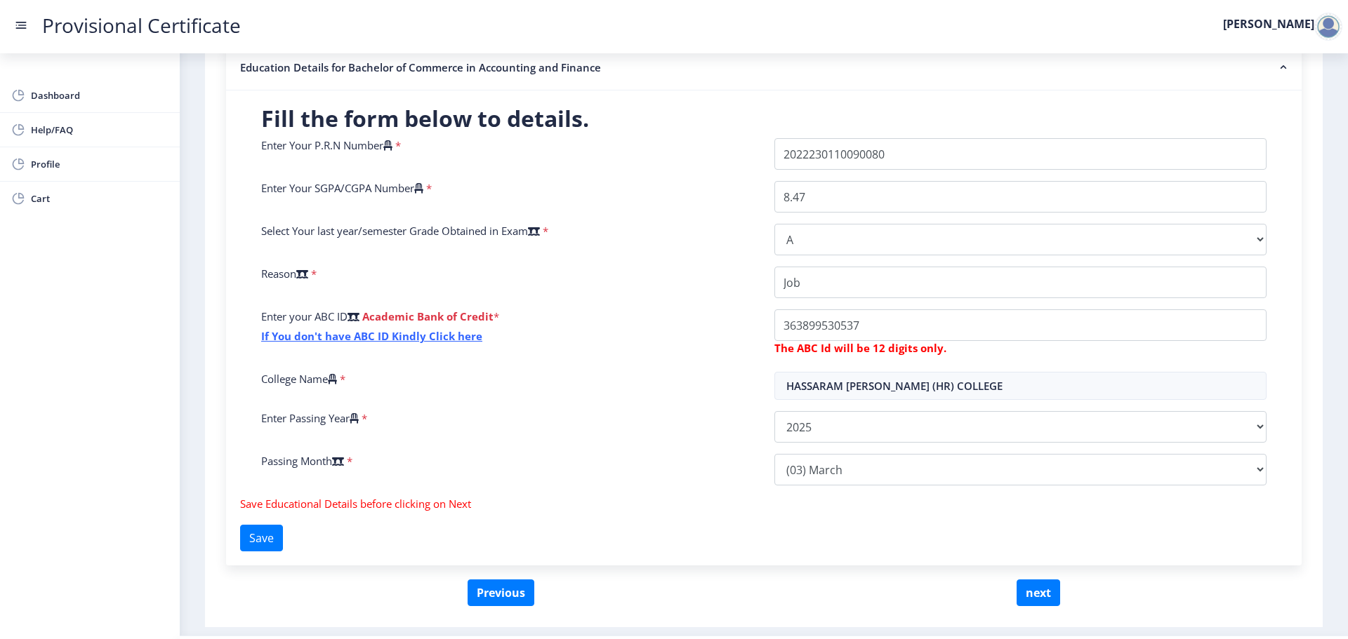
click at [736, 166] on div "Enter Your P.R.N Number *" at bounding box center [507, 154] width 513 height 32
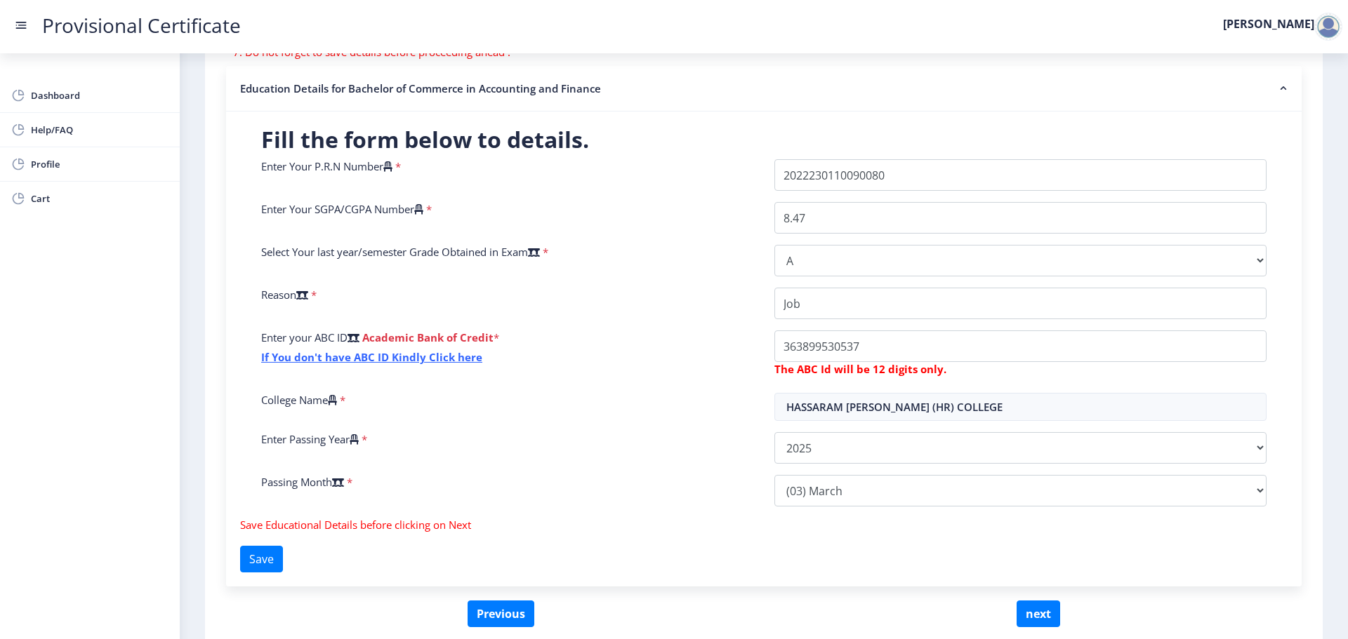
scroll to position [324, 0]
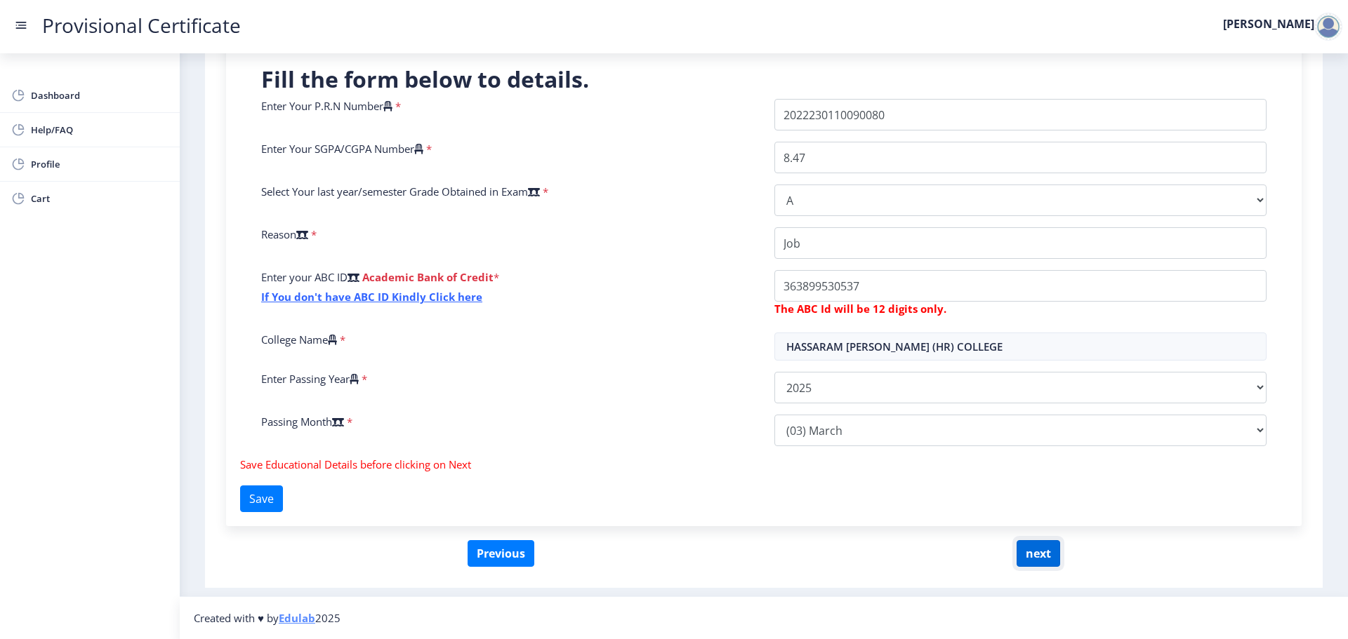
click at [1032, 553] on button "next" at bounding box center [1038, 553] width 44 height 27
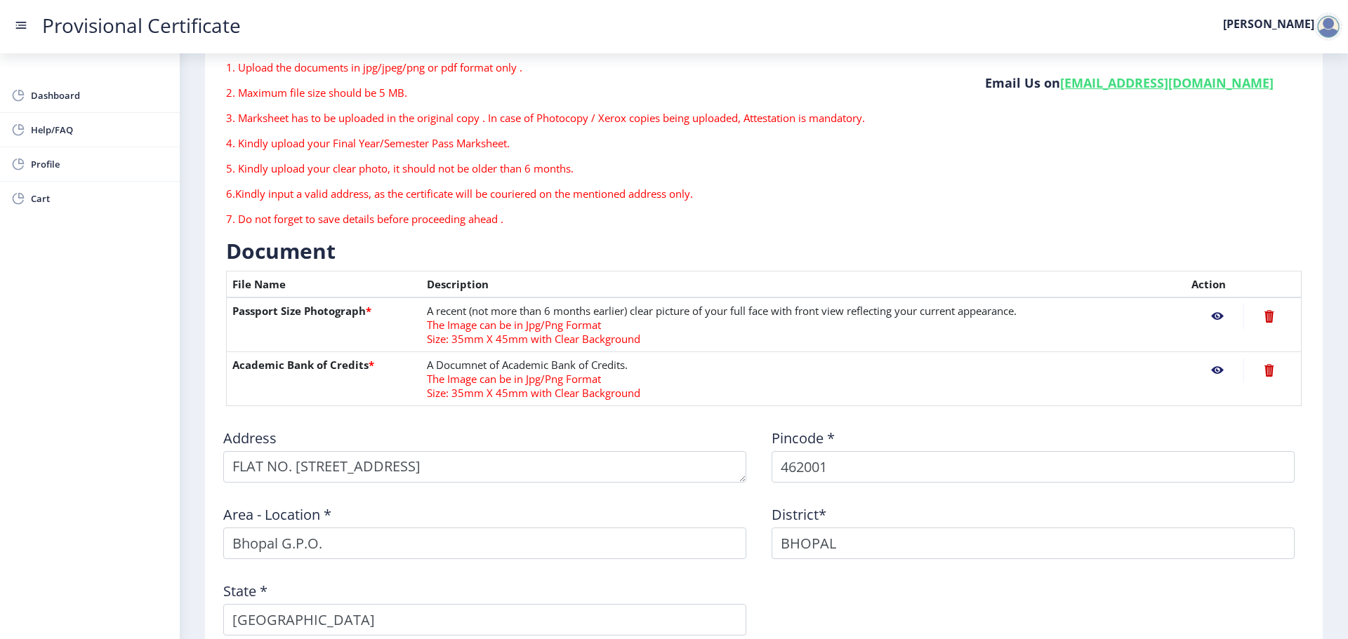
scroll to position [285, 0]
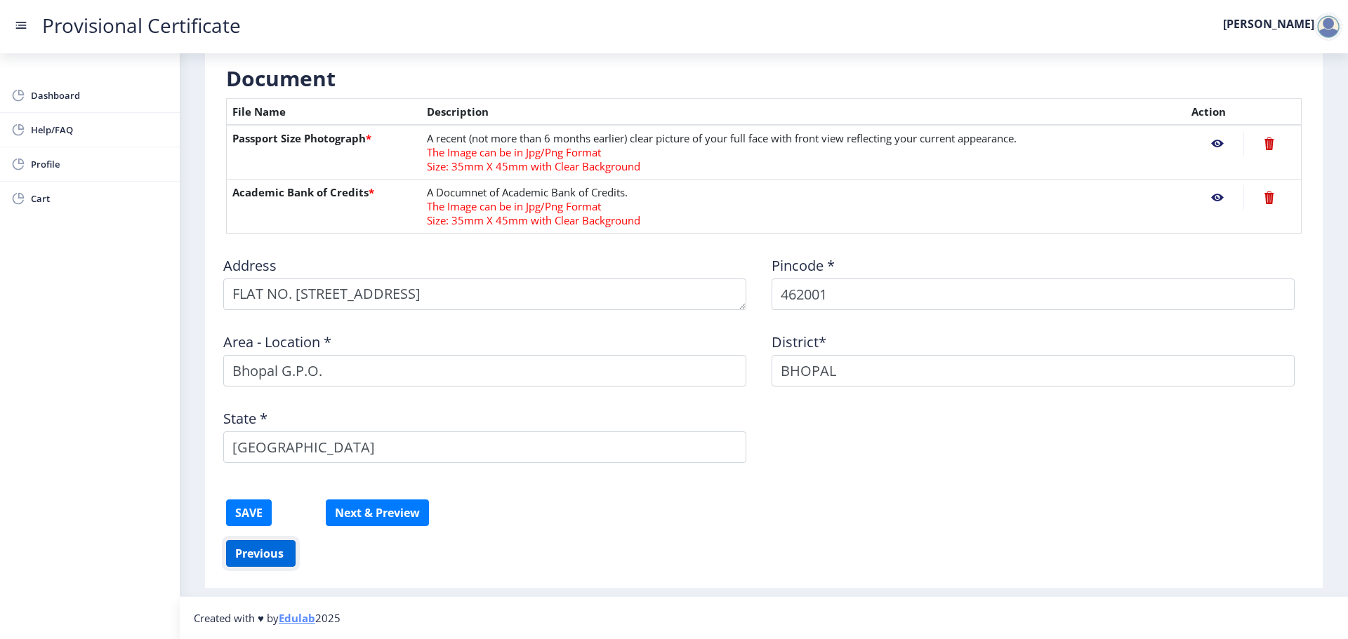
click at [270, 548] on button "Previous ‍" at bounding box center [260, 553] width 69 height 27
select select "A"
select select "March"
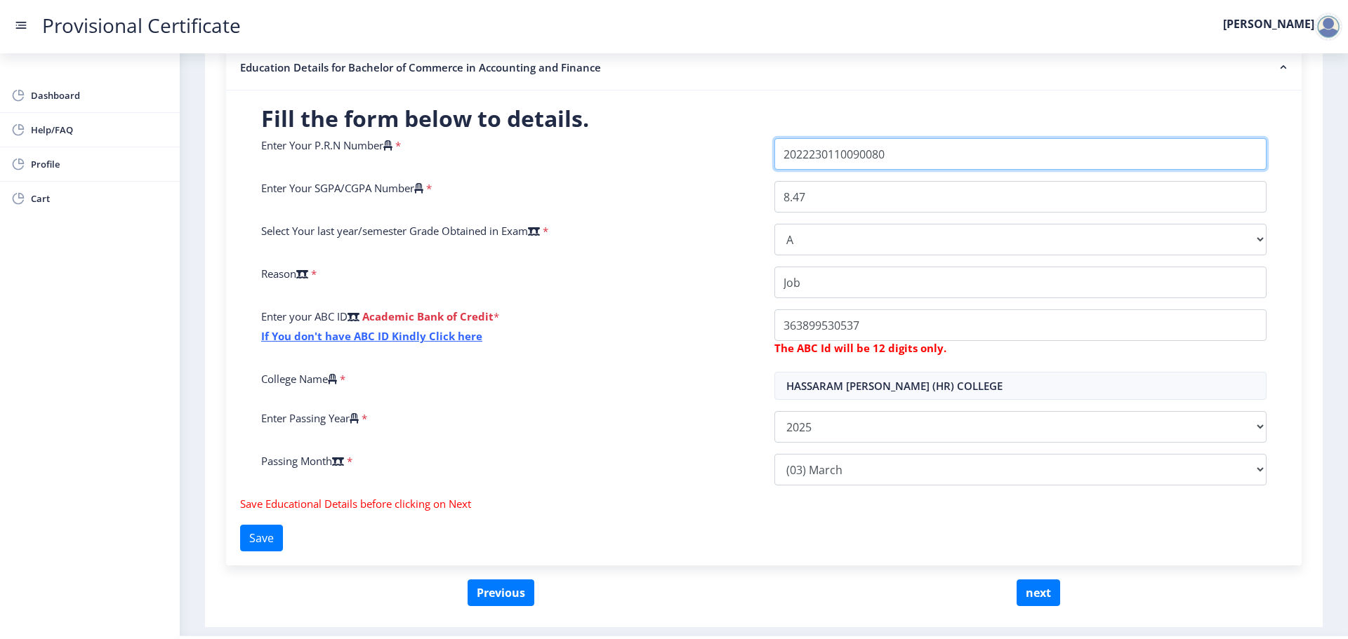
drag, startPoint x: 787, startPoint y: 170, endPoint x: 611, endPoint y: 192, distance: 176.9
click at [611, 192] on div "Enter Your P.R.N Number * Enter Your SGPA/CGPA Number * 8.47 Select Your last y…" at bounding box center [764, 317] width 1026 height 359
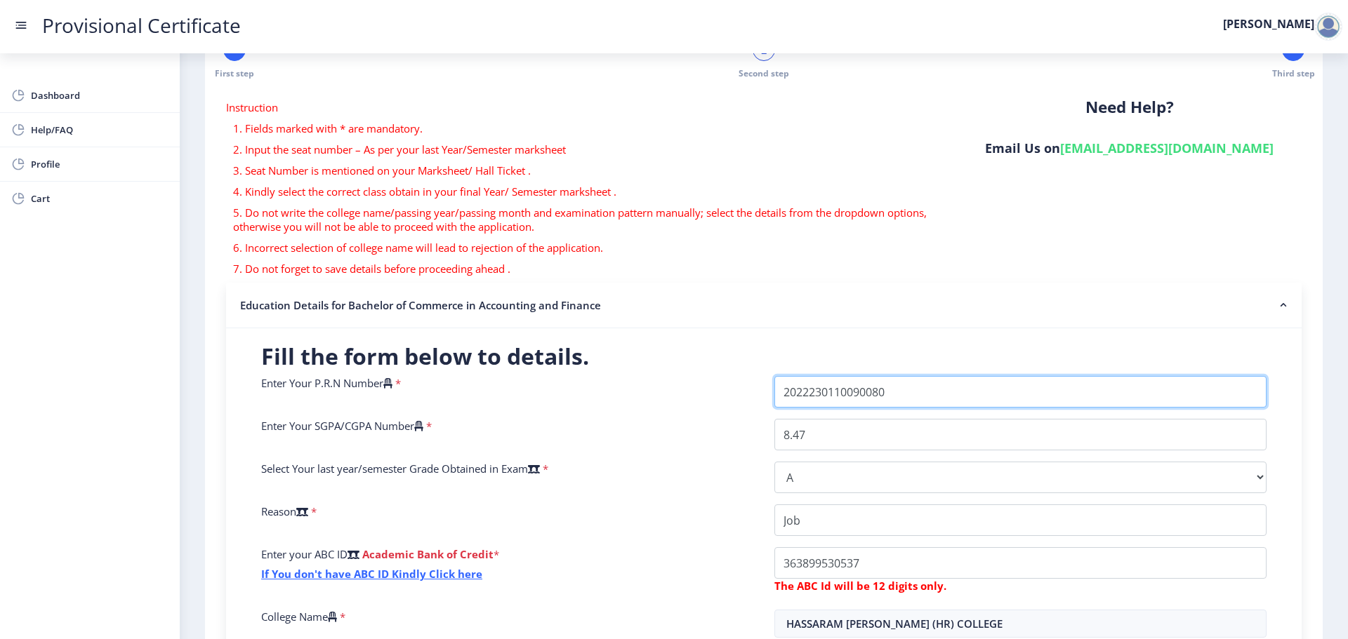
scroll to position [0, 0]
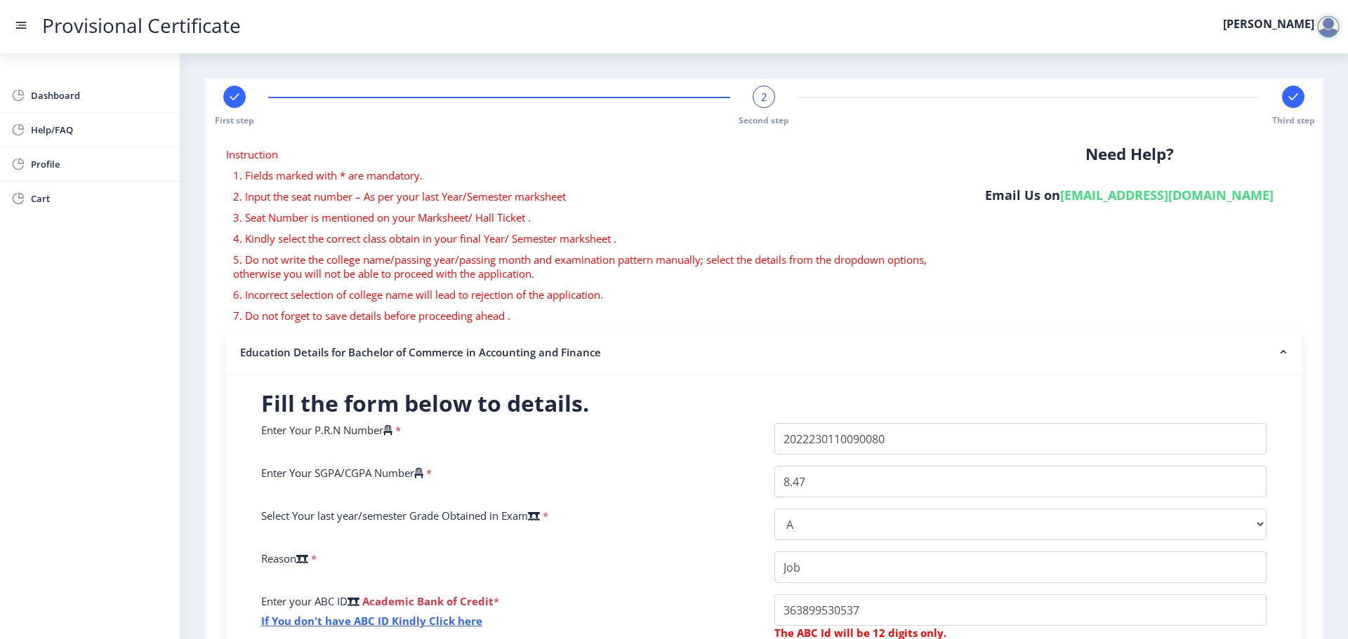
click at [679, 427] on div "Enter Your P.R.N Number *" at bounding box center [507, 439] width 513 height 32
click at [1294, 23] on label "[PERSON_NAME]" at bounding box center [1268, 23] width 91 height 11
click at [1325, 29] on div at bounding box center [1328, 27] width 28 height 28
click at [1301, 105] on span "Log out" at bounding box center [1292, 102] width 90 height 17
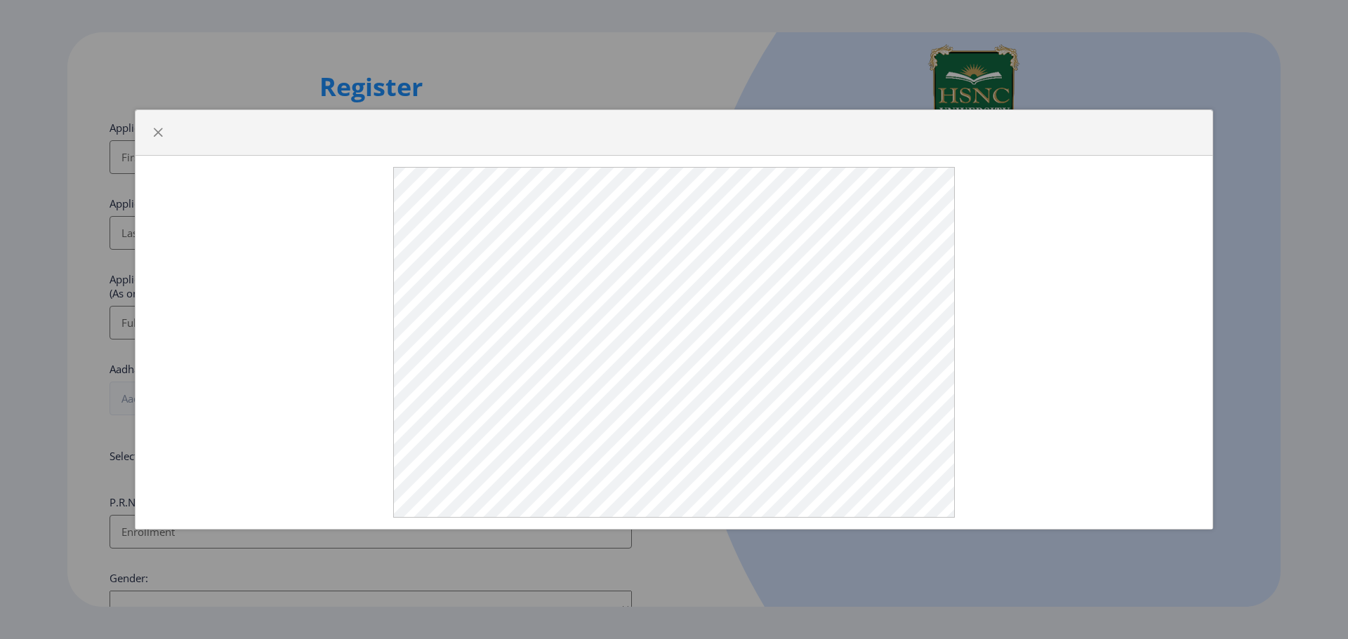
select select
click at [165, 131] on button "button" at bounding box center [158, 132] width 22 height 22
